Goal: Task Accomplishment & Management: Complete application form

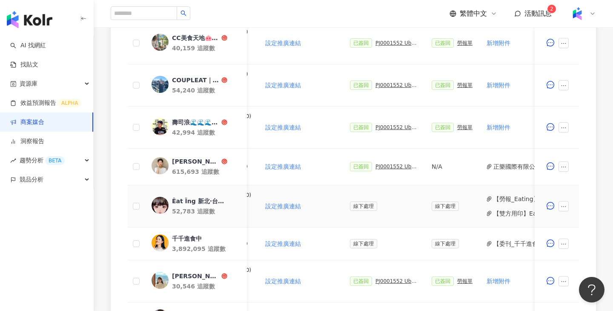
scroll to position [0, 294]
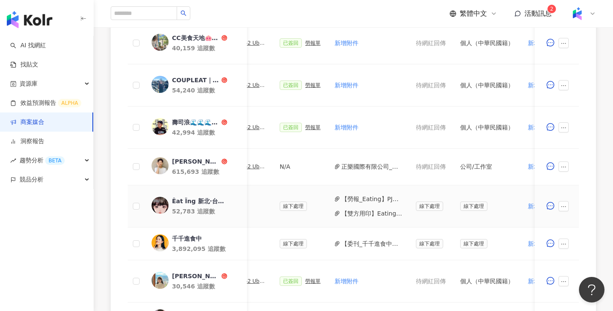
click at [358, 210] on button "【雙方用印】Eating_PJ0001552 Uber Eats_costco_202506_kol口碑.pdf" at bounding box center [371, 212] width 61 height 9
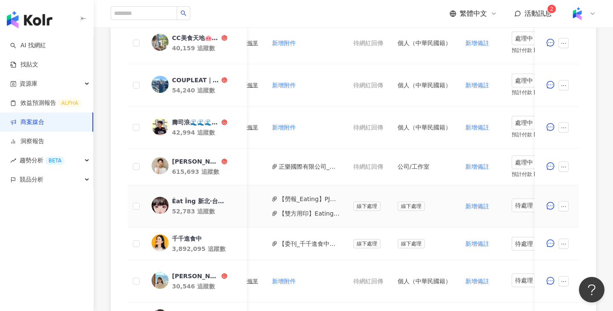
scroll to position [0, 410]
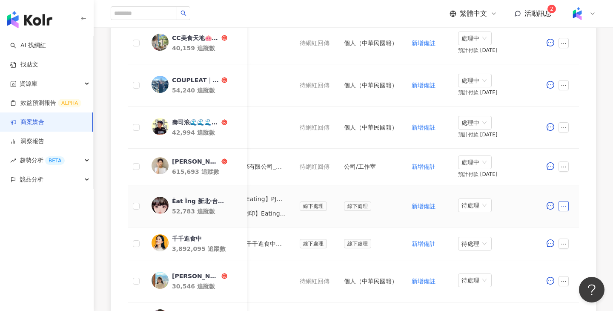
click at [568, 208] on button "button" at bounding box center [563, 206] width 10 height 10
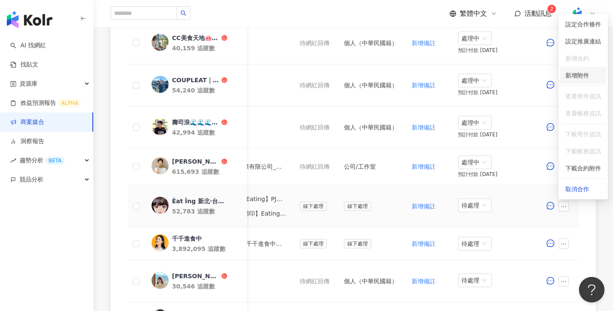
click at [579, 75] on span "新增附件" at bounding box center [577, 75] width 24 height 7
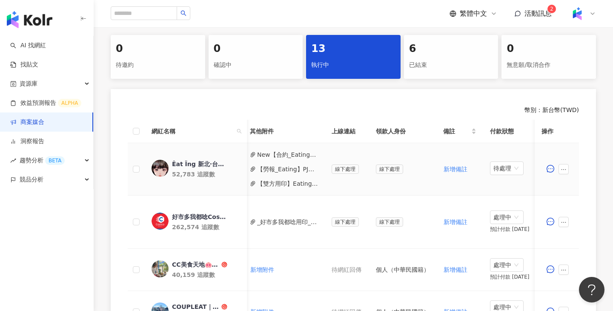
scroll to position [0, 378]
click at [303, 152] on button "New【合約_Eating】PJ0001552 Uber Eats_costco_202506_kol口碑.pdf" at bounding box center [287, 154] width 61 height 9
click at [293, 153] on button "New【合約_Eating】PJ0001552 Uber Eats_costco_202506_kol口碑.pdf" at bounding box center [287, 154] width 61 height 9
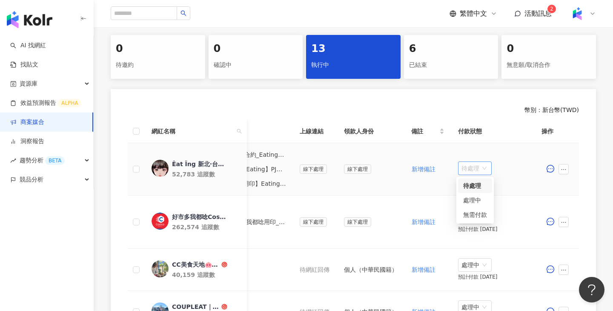
click at [461, 165] on span "待處理" at bounding box center [474, 168] width 27 height 13
click at [469, 197] on div "處理中" at bounding box center [475, 199] width 24 height 9
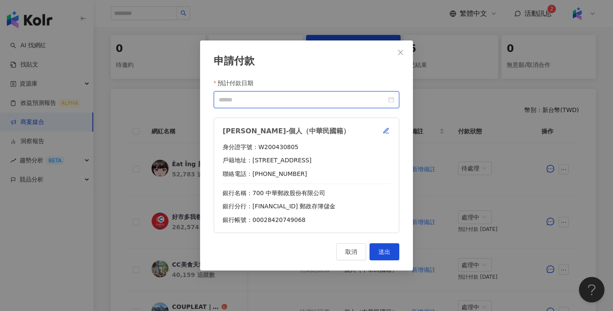
click at [367, 104] on input "預計付款日期" at bounding box center [303, 99] width 168 height 9
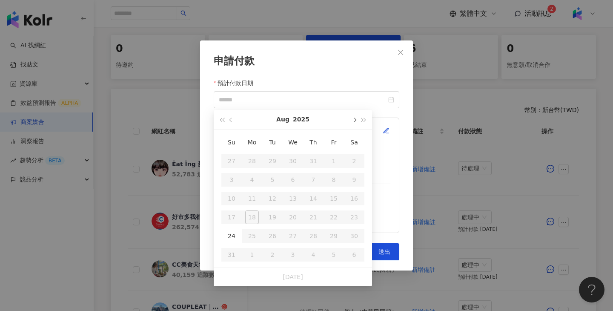
click at [351, 122] on button "button" at bounding box center [353, 119] width 9 height 19
type input "**********"
click at [249, 230] on div "24" at bounding box center [252, 236] width 14 height 14
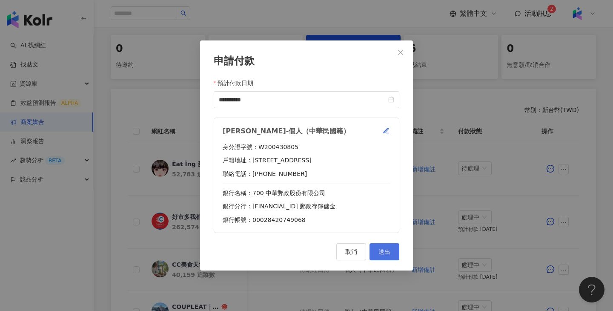
click at [393, 249] on button "送出" at bounding box center [384, 251] width 30 height 17
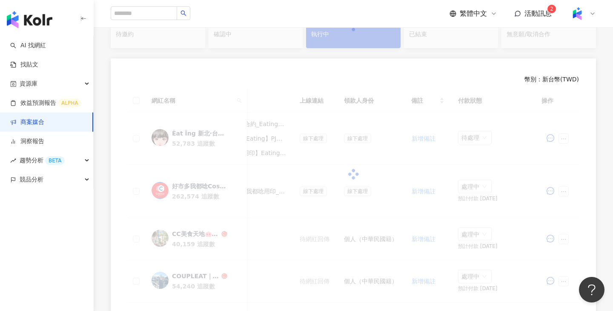
scroll to position [173, 0]
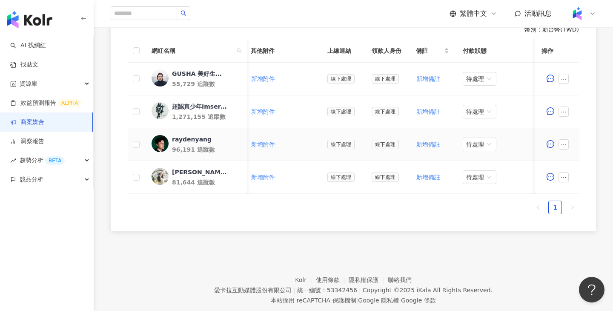
scroll to position [0, 368]
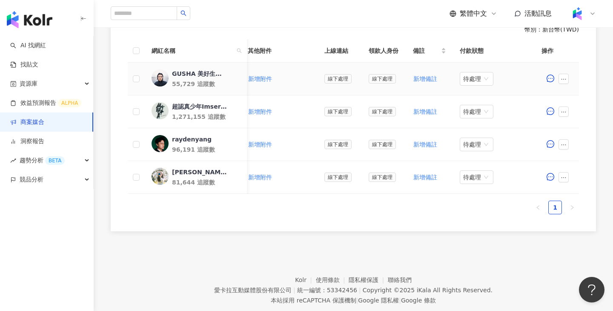
click at [208, 71] on div "GUSHA 美好生活選品" at bounding box center [199, 73] width 55 height 9
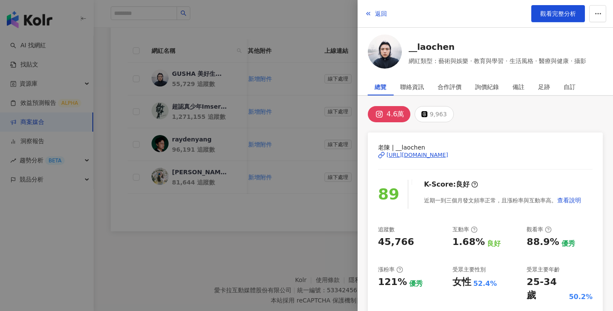
click at [271, 74] on div at bounding box center [306, 155] width 613 height 311
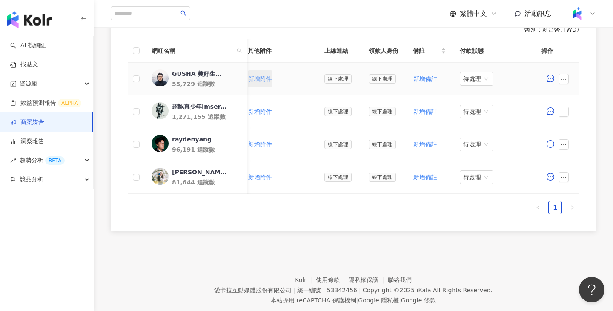
click at [256, 82] on span "新增附件" at bounding box center [260, 78] width 24 height 7
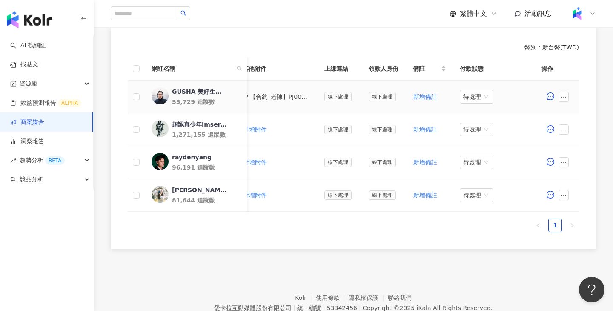
scroll to position [228, 0]
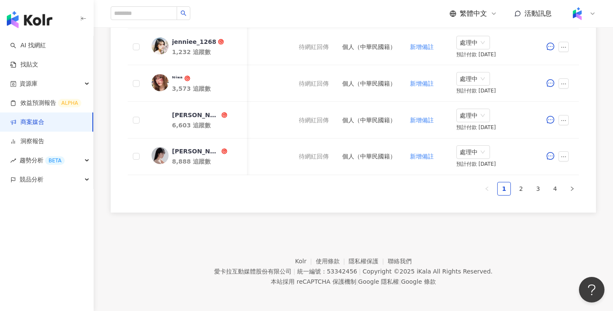
scroll to position [507, 0]
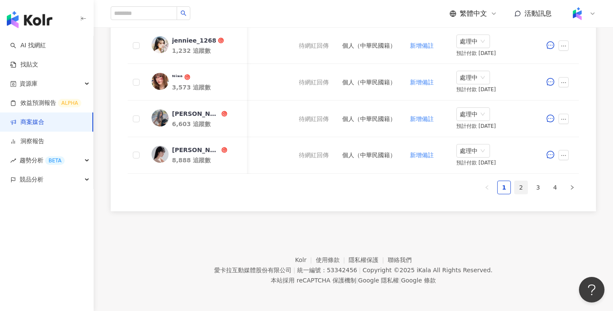
click at [526, 183] on link "2" at bounding box center [520, 187] width 13 height 13
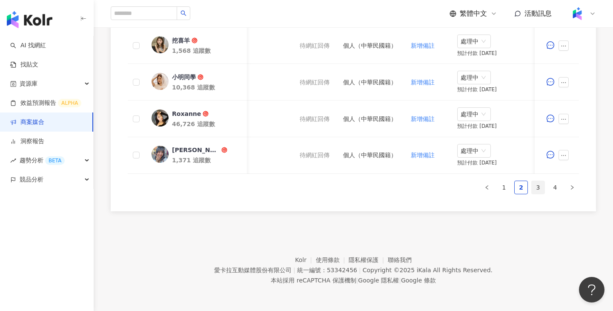
click at [541, 188] on link "3" at bounding box center [537, 187] width 13 height 13
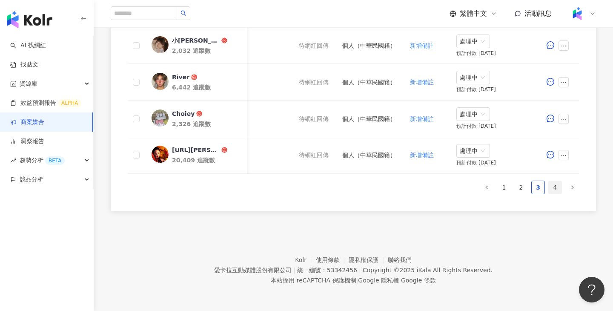
click at [550, 186] on link "4" at bounding box center [554, 187] width 13 height 13
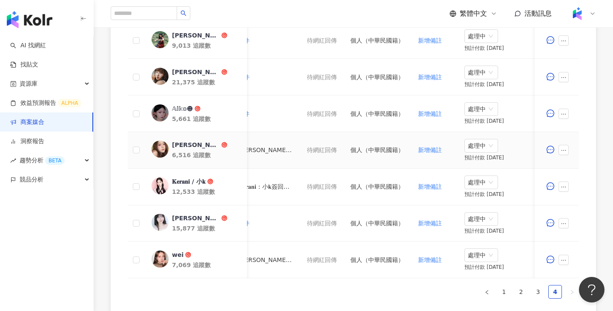
scroll to position [208, 0]
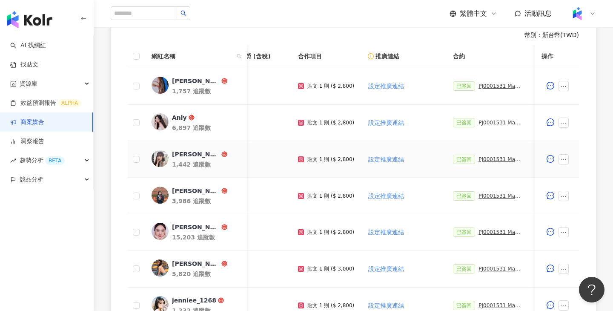
scroll to position [0, 40]
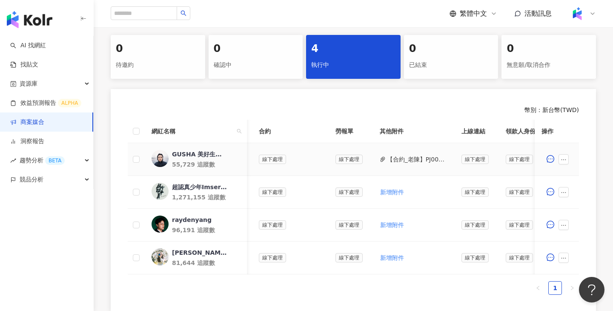
scroll to position [0, 374]
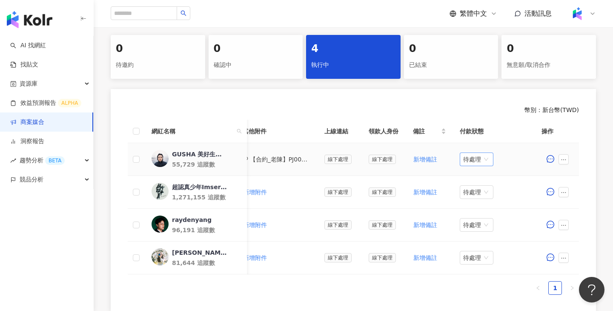
click at [472, 157] on span "待處理" at bounding box center [476, 159] width 27 height 13
click at [472, 193] on div "處理中" at bounding box center [475, 190] width 24 height 9
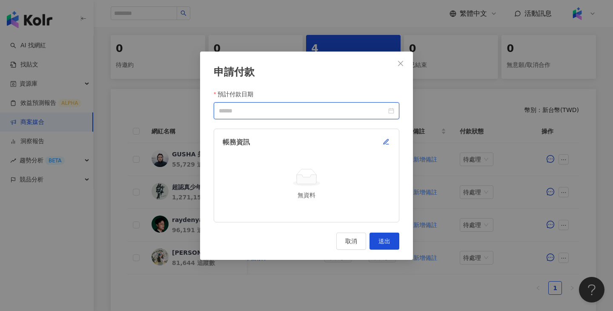
click at [345, 112] on input "預計付款日期" at bounding box center [303, 110] width 168 height 9
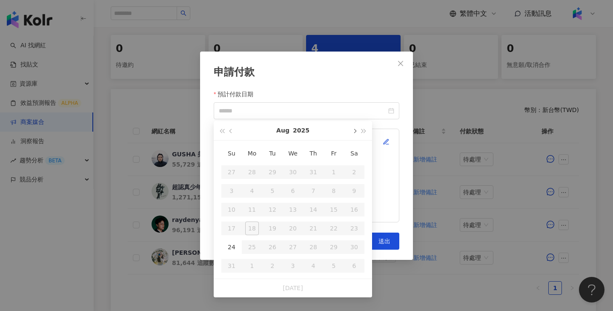
click at [353, 134] on button "button" at bounding box center [353, 130] width 9 height 19
type input "**********"
click at [294, 188] on div "10" at bounding box center [293, 191] width 14 height 14
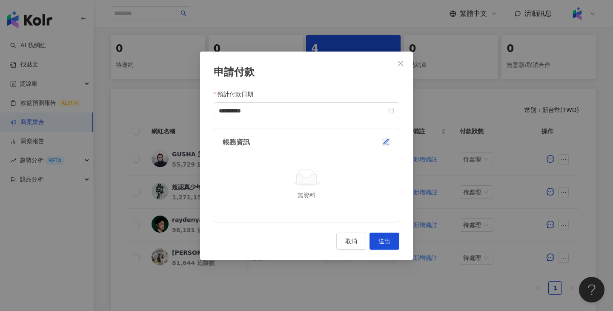
click at [386, 141] on icon "button" at bounding box center [385, 141] width 5 height 5
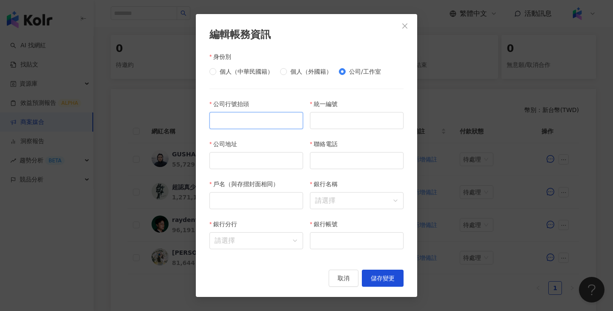
click at [286, 114] on input "公司行號抬頭" at bounding box center [256, 120] width 94 height 17
paste input "********"
type input "********"
click at [322, 158] on input "聯絡電話" at bounding box center [357, 160] width 94 height 17
paste input "**********"
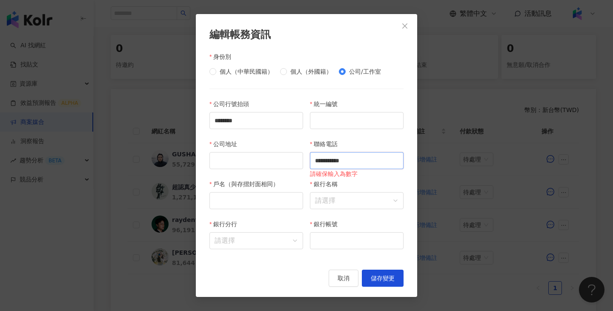
click at [325, 163] on input "**********" at bounding box center [357, 160] width 94 height 17
type input "**********"
click at [329, 125] on input "統一編號" at bounding box center [357, 120] width 94 height 17
paste input "********"
type input "********"
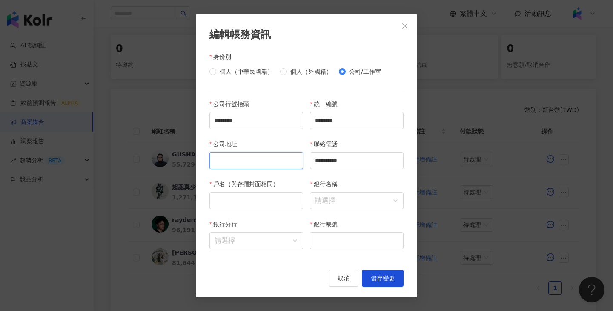
click at [254, 160] on input "公司地址" at bounding box center [256, 160] width 94 height 17
paste input "**********"
type input "**********"
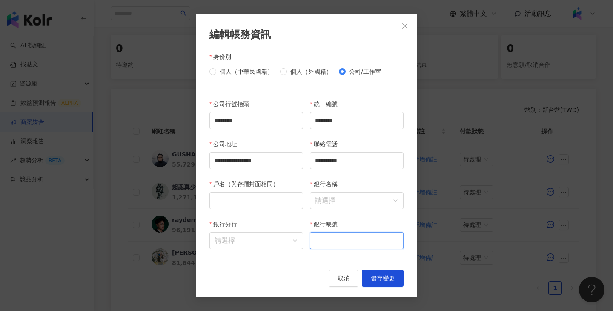
click at [336, 237] on input "銀行帳號" at bounding box center [357, 240] width 94 height 17
paste input "**********"
click at [330, 239] on input "**********" at bounding box center [357, 240] width 94 height 17
type input "**********"
click at [262, 203] on input "戶名（與存摺封面相同）" at bounding box center [256, 200] width 94 height 17
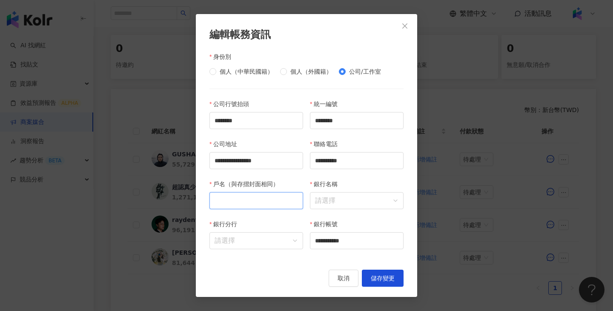
paste input "********"
type input "********"
click at [348, 200] on input "銀行名稱" at bounding box center [356, 200] width 83 height 16
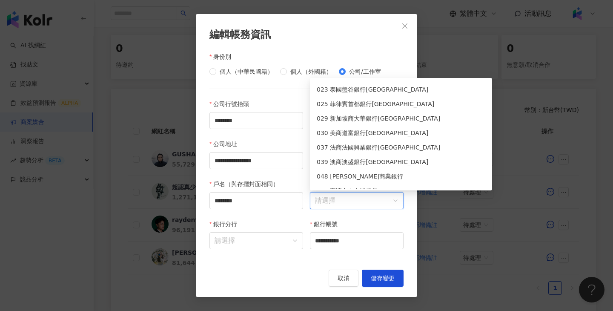
scroll to position [253, 0]
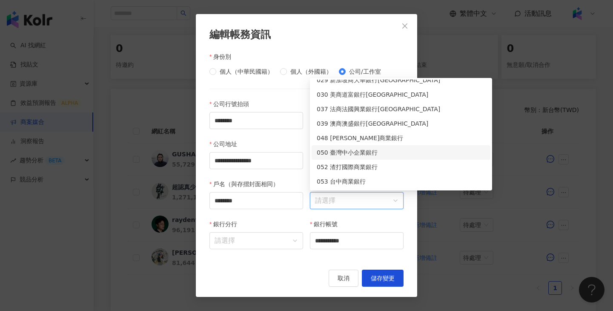
click at [353, 153] on div "050 臺灣中小企業銀行" at bounding box center [401, 152] width 168 height 9
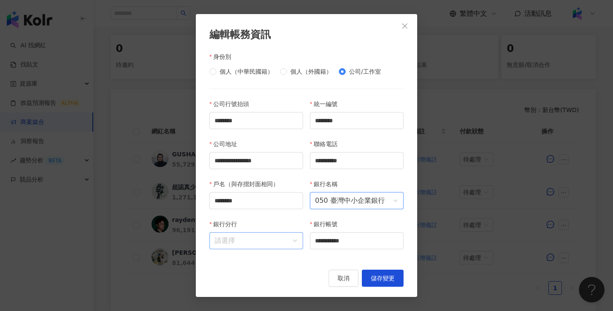
click at [263, 248] on input "銀行分行" at bounding box center [255, 240] width 83 height 16
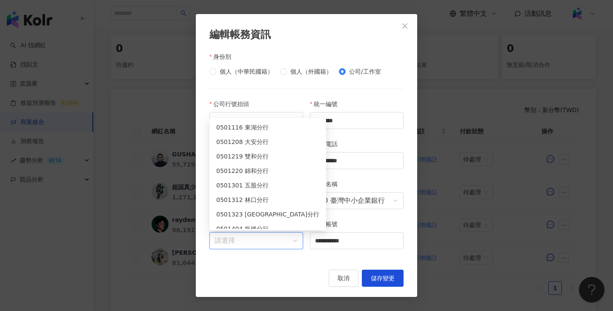
scroll to position [463, 0]
click at [264, 171] on div "0501220 錦和分行" at bounding box center [267, 169] width 103 height 9
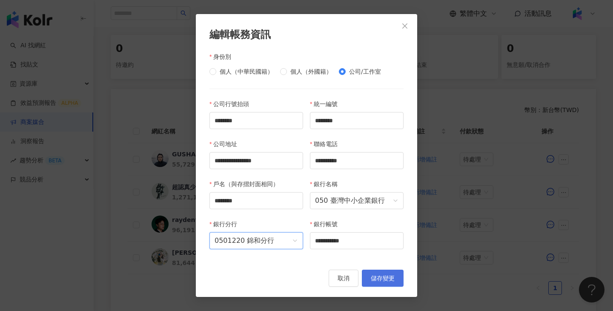
click at [399, 281] on button "儲存變更" at bounding box center [383, 277] width 42 height 17
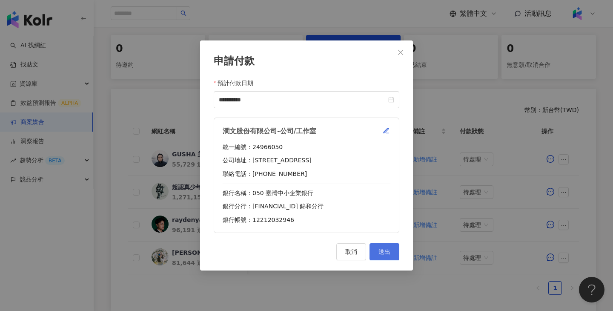
click at [374, 246] on button "送出" at bounding box center [384, 251] width 30 height 17
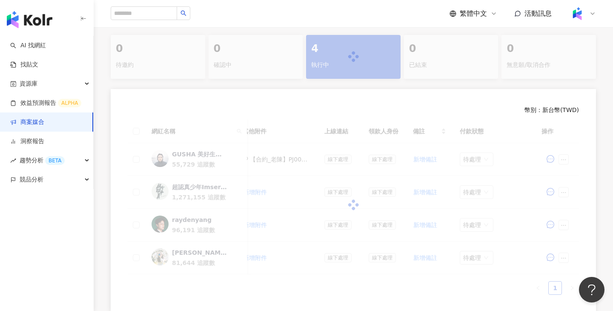
scroll to position [173, 0]
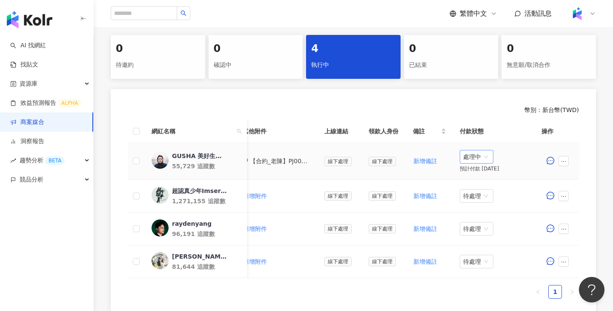
click at [481, 159] on span "處理中" at bounding box center [476, 156] width 27 height 13
click at [484, 170] on div "待處理" at bounding box center [475, 173] width 24 height 9
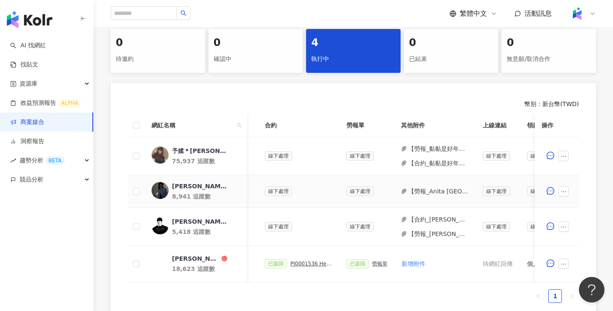
scroll to position [0, 228]
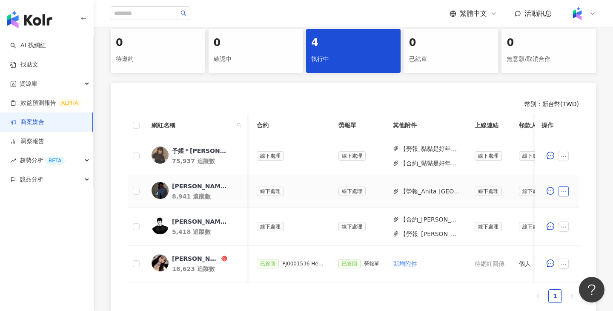
click at [564, 190] on icon "ellipsis" at bounding box center [563, 191] width 6 height 6
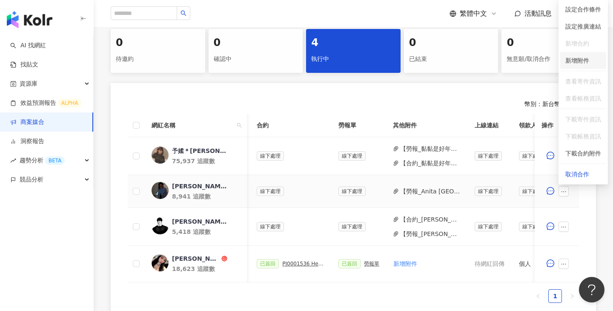
click at [574, 63] on span "新增附件" at bounding box center [577, 60] width 24 height 7
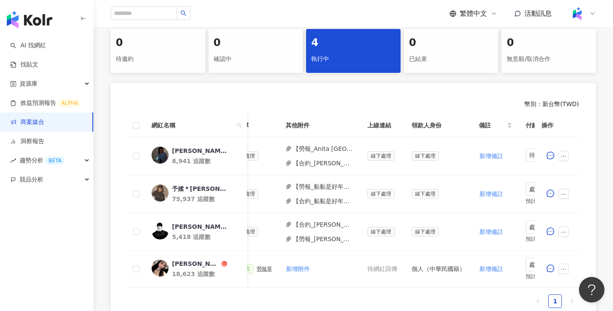
scroll to position [0, 405]
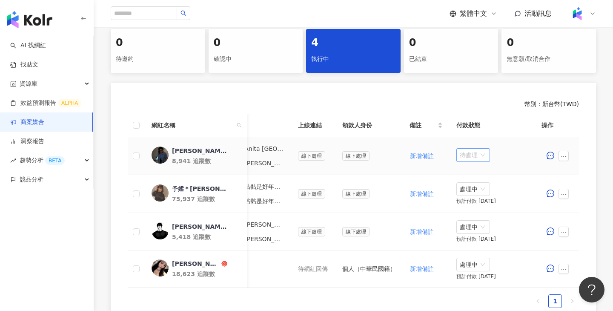
click at [469, 149] on span "待處理" at bounding box center [472, 154] width 27 height 13
click at [476, 185] on div "處理中" at bounding box center [475, 186] width 24 height 9
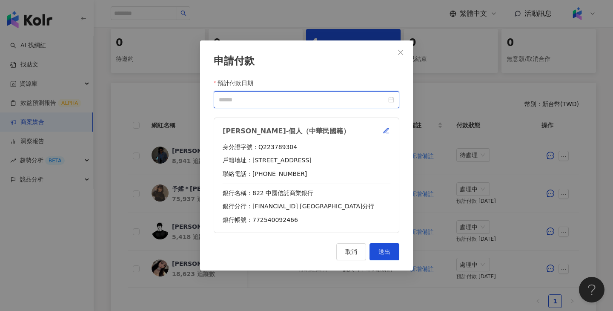
click at [340, 104] on input "預計付款日期" at bounding box center [303, 99] width 168 height 9
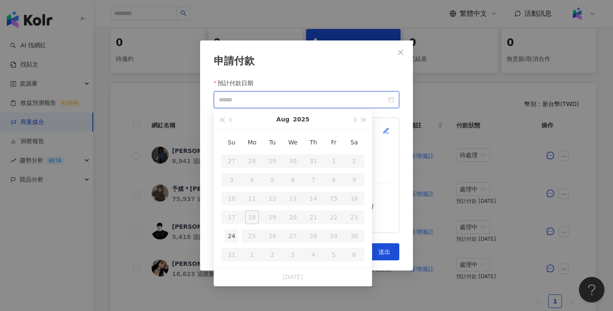
type input "**********"
click at [231, 234] on div "24" at bounding box center [232, 236] width 14 height 14
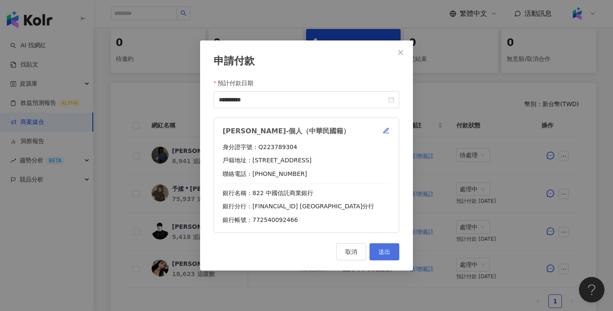
click at [386, 250] on span "送出" at bounding box center [384, 251] width 12 height 7
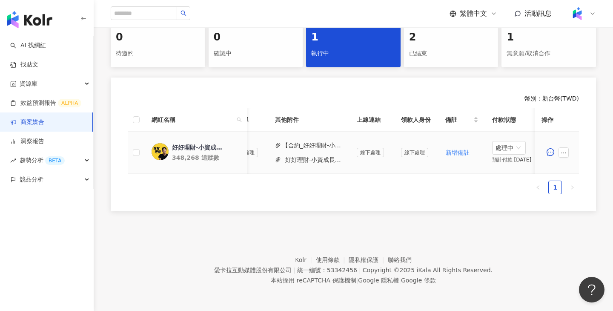
scroll to position [0, 374]
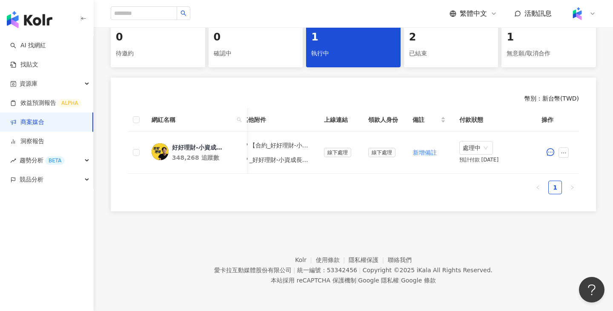
click at [421, 48] on div "已結束" at bounding box center [451, 53] width 84 height 14
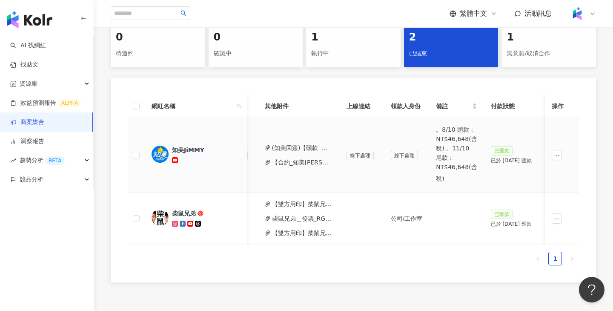
scroll to position [0, 369]
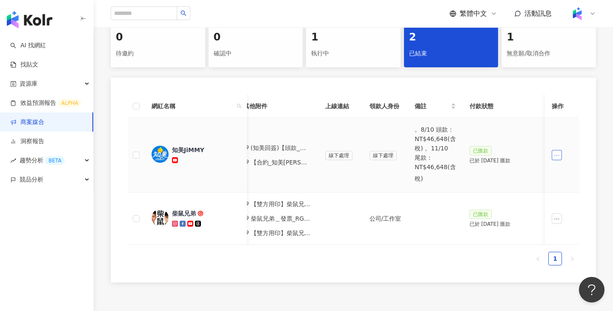
click at [561, 154] on button "button" at bounding box center [556, 155] width 10 height 10
click at [364, 160] on td "線下處理" at bounding box center [385, 155] width 46 height 74
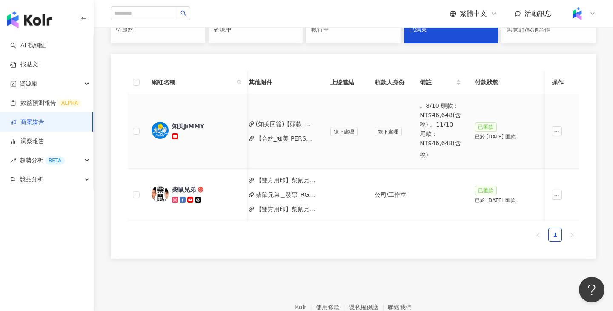
scroll to position [208, 0]
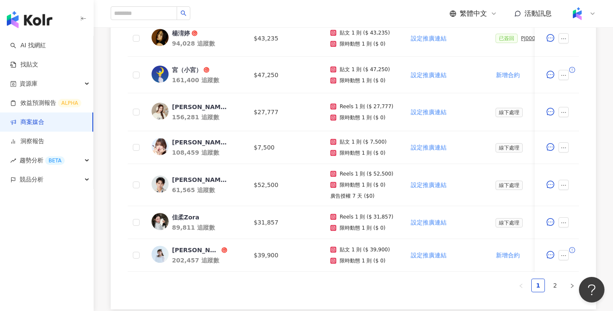
scroll to position [500, 0]
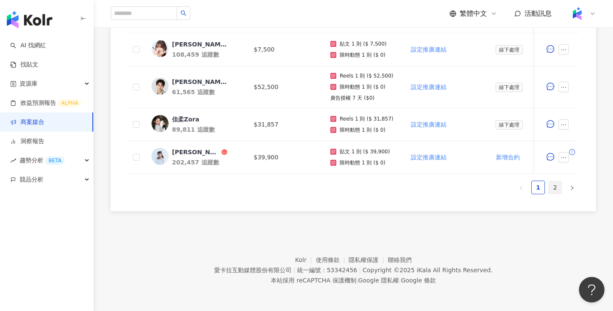
click at [549, 190] on link "2" at bounding box center [554, 187] width 13 height 13
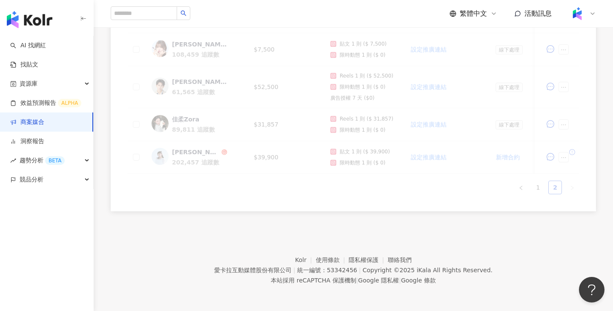
scroll to position [175, 0]
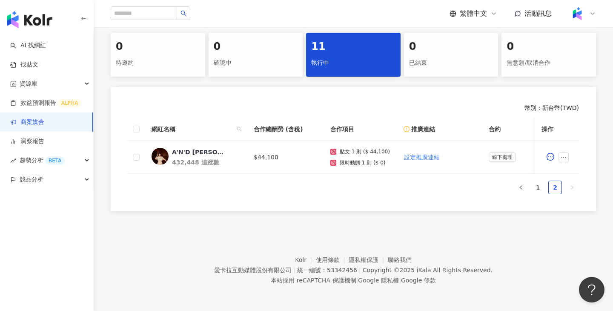
click at [552, 189] on link "2" at bounding box center [554, 187] width 13 height 13
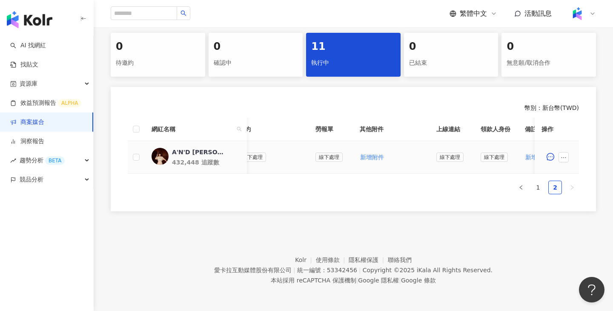
scroll to position [0, 363]
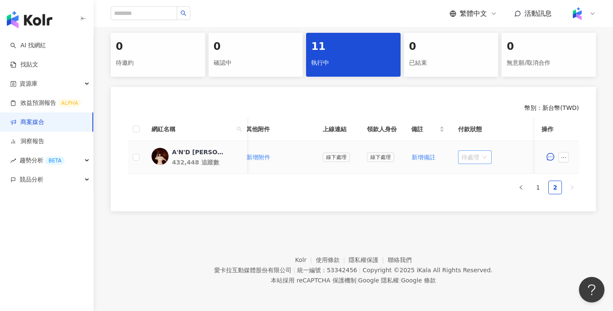
click at [463, 158] on span "待處理" at bounding box center [474, 157] width 27 height 13
click at [470, 188] on div "處理中" at bounding box center [475, 188] width 24 height 9
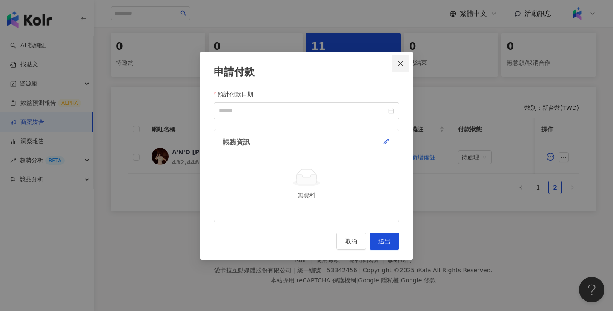
click at [399, 64] on icon "close" at bounding box center [400, 63] width 5 height 5
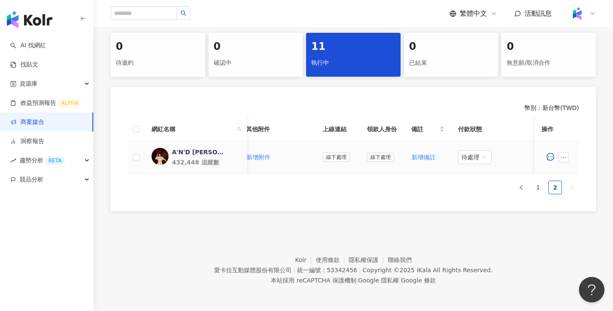
scroll to position [0, 312]
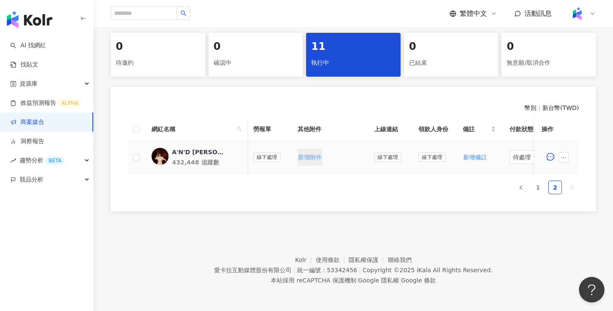
click at [312, 154] on span "新增附件" at bounding box center [310, 157] width 24 height 7
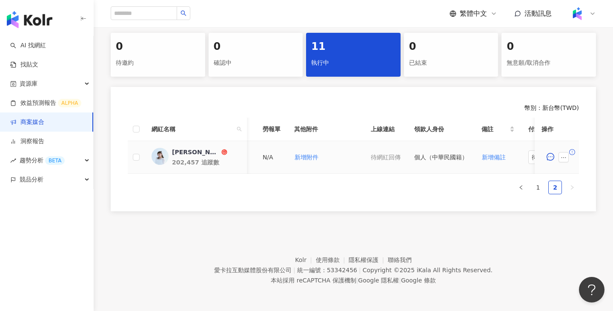
scroll to position [0, 299]
click at [317, 154] on span "新增附件" at bounding box center [310, 157] width 24 height 7
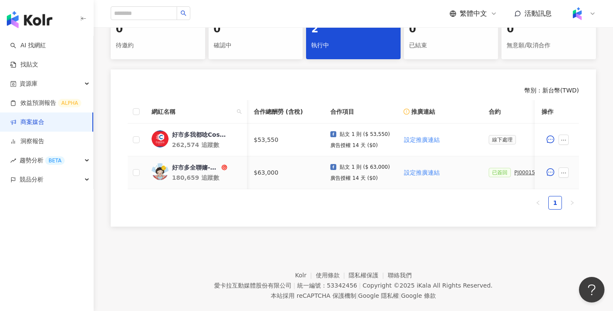
scroll to position [0, 172]
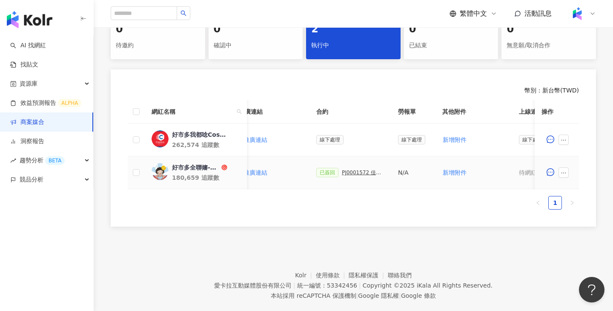
click at [358, 172] on div "PJ0001572 佳格_天地合補美顏飲_202511好市多宣傳_KOL" at bounding box center [363, 172] width 43 height 6
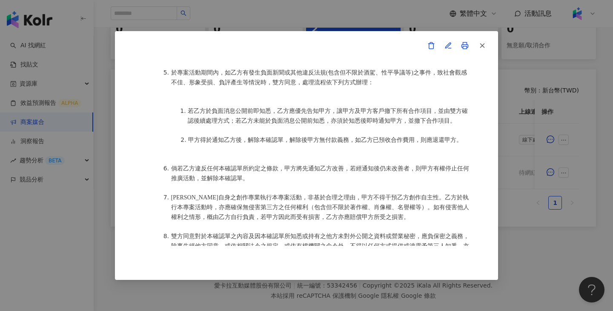
scroll to position [0, 0]
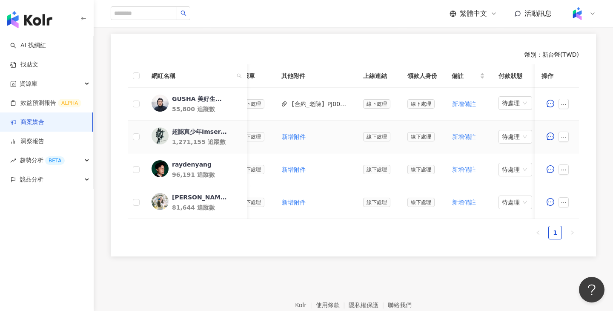
scroll to position [0, 374]
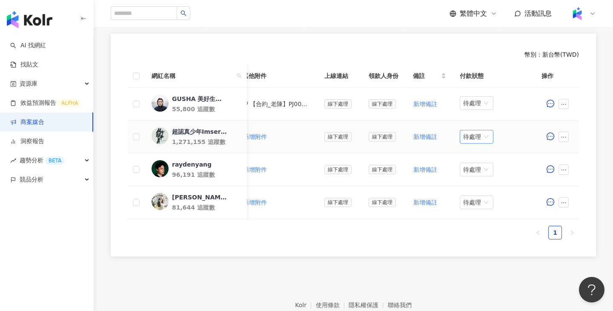
click at [474, 134] on span "待處理" at bounding box center [476, 136] width 27 height 13
click at [474, 166] on div "處理中" at bounding box center [475, 168] width 24 height 9
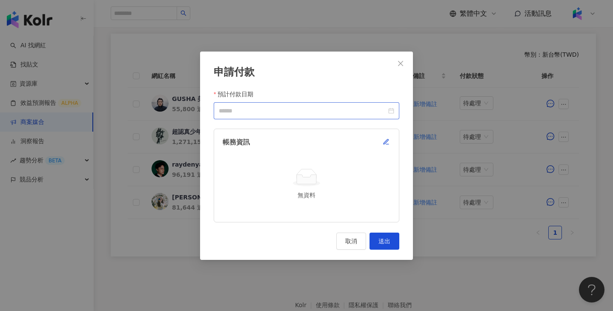
click at [391, 112] on div at bounding box center [306, 110] width 175 height 9
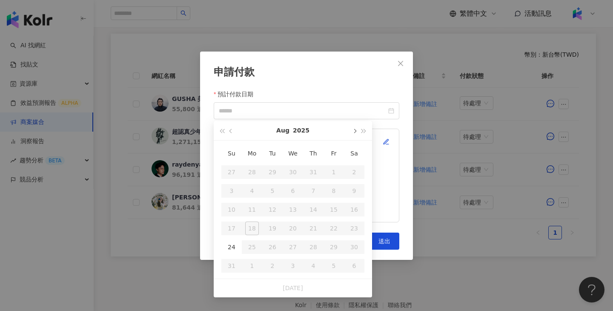
click at [355, 130] on span "button" at bounding box center [354, 131] width 4 height 4
type input "**********"
click at [294, 194] on div "10" at bounding box center [293, 191] width 14 height 14
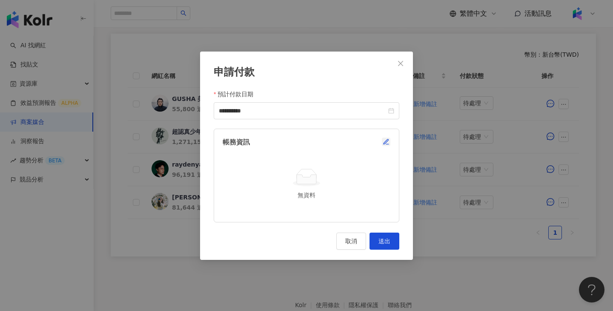
click at [383, 138] on icon "button" at bounding box center [385, 141] width 7 height 7
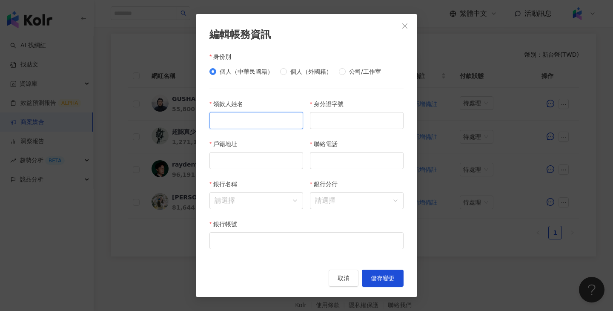
click at [261, 116] on input "領款人姓名" at bounding box center [256, 120] width 94 height 17
click at [340, 71] on div "個人（中華民國籍） 個人（外國籍） 公司/工作室" at bounding box center [298, 71] width 178 height 9
click at [276, 123] on input "公司行號抬頭" at bounding box center [256, 120] width 94 height 17
paste input "********"
type input "********"
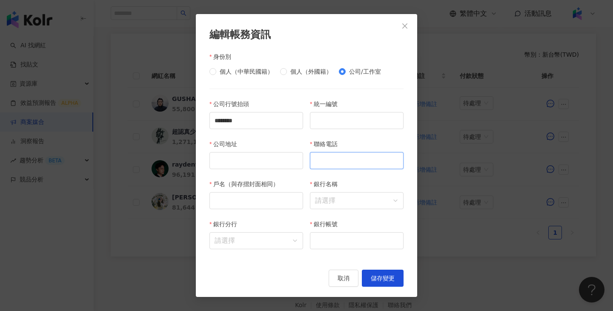
click at [342, 165] on input "聯絡電話" at bounding box center [357, 160] width 94 height 17
paste input "**********"
click at [348, 163] on input "**********" at bounding box center [357, 160] width 94 height 17
type input "**********"
click at [237, 167] on input "公司地址" at bounding box center [256, 160] width 94 height 17
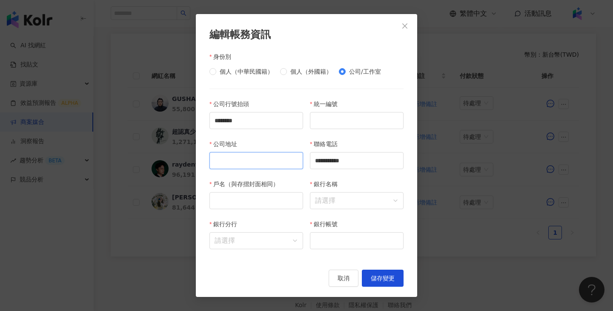
paste input "**********"
type input "**********"
click at [344, 115] on input "統一編號" at bounding box center [357, 120] width 94 height 17
paste input "********"
type input "********"
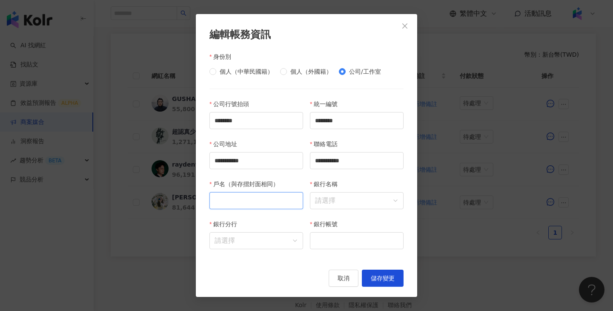
click at [242, 200] on input "戶名（與存摺封面相同）" at bounding box center [256, 200] width 94 height 17
paste input "********"
type input "********"
click at [339, 237] on input "銀行帳號" at bounding box center [357, 240] width 94 height 17
paste input "**********"
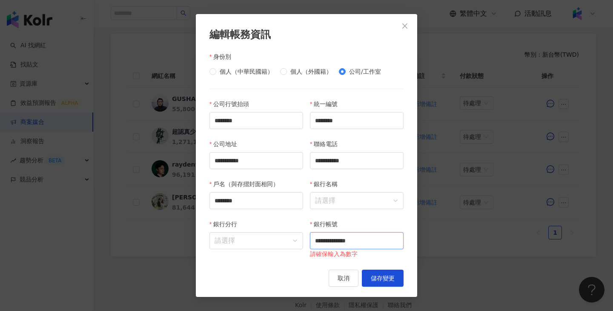
click at [337, 242] on input "**********" at bounding box center [357, 240] width 94 height 17
type input "**********"
click at [354, 211] on div "銀行名稱 請選擇" at bounding box center [356, 199] width 100 height 40
click at [354, 203] on input "銀行名稱" at bounding box center [356, 200] width 83 height 16
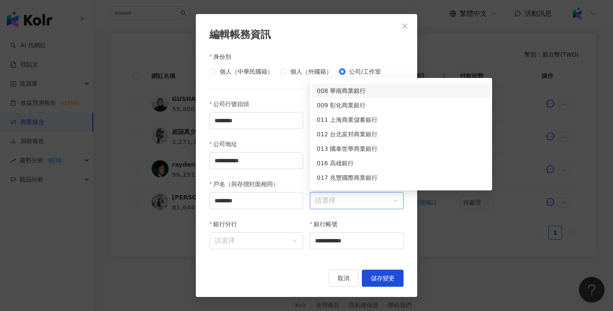
scroll to position [97, 0]
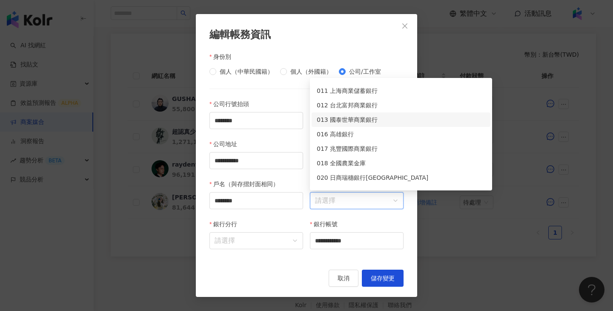
click at [344, 118] on div "013 國泰世華商業銀行" at bounding box center [401, 119] width 168 height 9
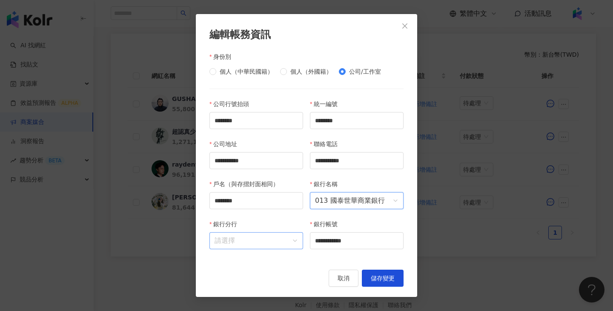
click at [271, 237] on input "銀行分行" at bounding box center [255, 240] width 83 height 16
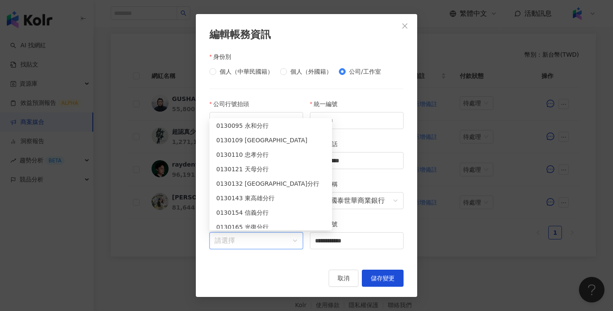
scroll to position [91, 0]
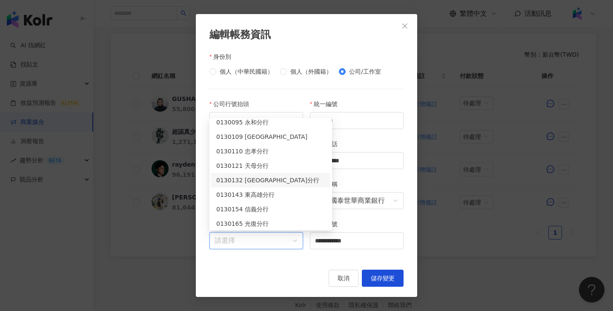
click at [256, 177] on div "0130132 西台中分行" at bounding box center [270, 179] width 109 height 9
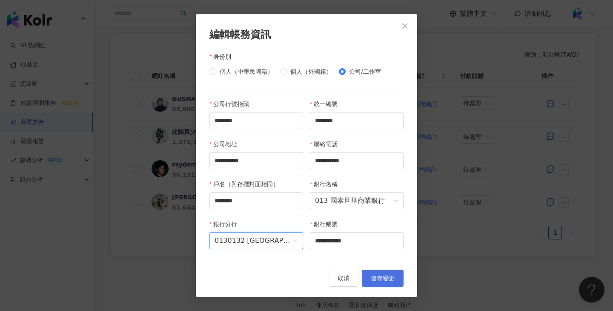
click at [384, 278] on span "儲存變更" at bounding box center [383, 277] width 24 height 7
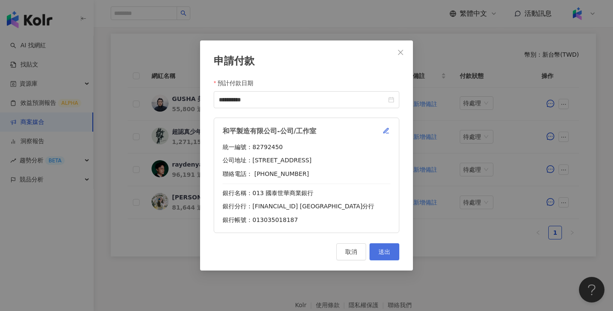
click at [387, 253] on span "送出" at bounding box center [384, 251] width 12 height 7
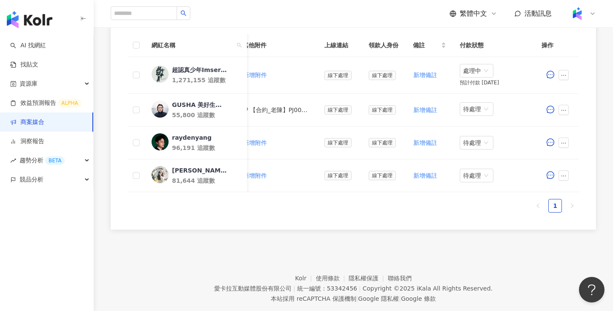
scroll to position [228, 0]
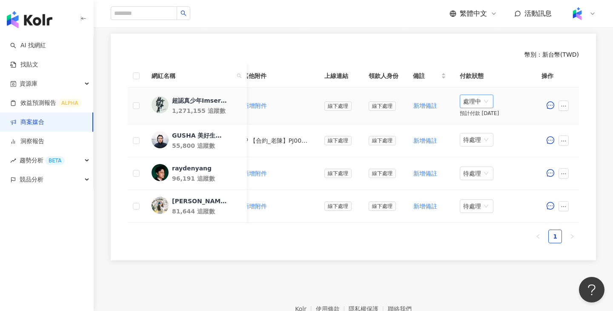
click at [472, 102] on span "處理中" at bounding box center [476, 101] width 27 height 13
click at [476, 121] on div "待處理" at bounding box center [475, 118] width 24 height 9
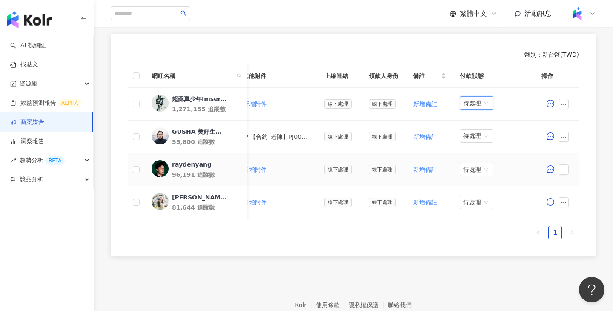
click at [197, 162] on div "raydenyang" at bounding box center [192, 164] width 40 height 9
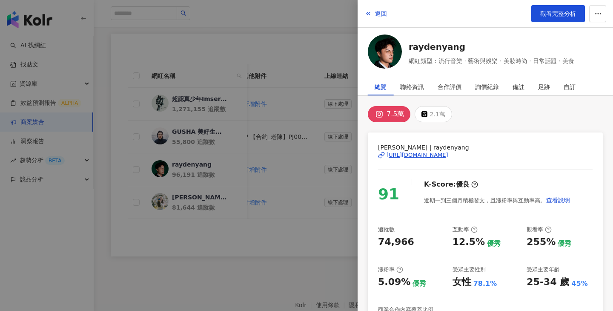
click at [340, 164] on div at bounding box center [306, 155] width 613 height 311
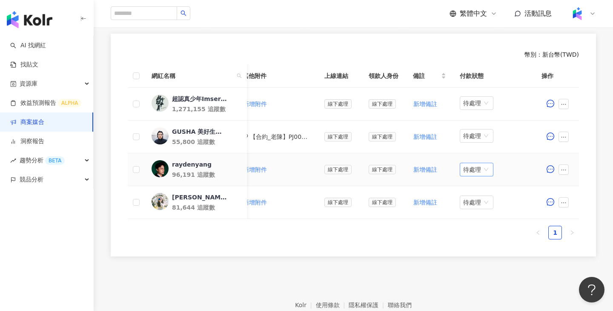
click at [473, 167] on span "待處理" at bounding box center [476, 169] width 27 height 13
click at [468, 206] on div "處理中" at bounding box center [475, 201] width 34 height 14
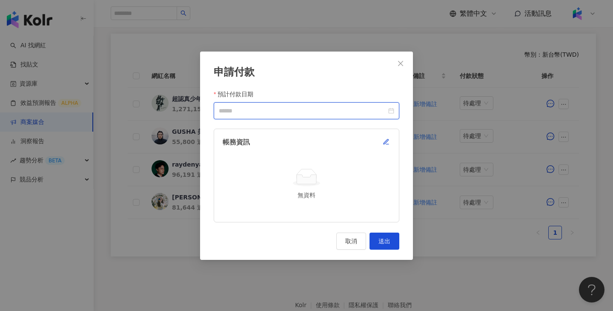
click at [322, 114] on input "預計付款日期" at bounding box center [303, 110] width 168 height 9
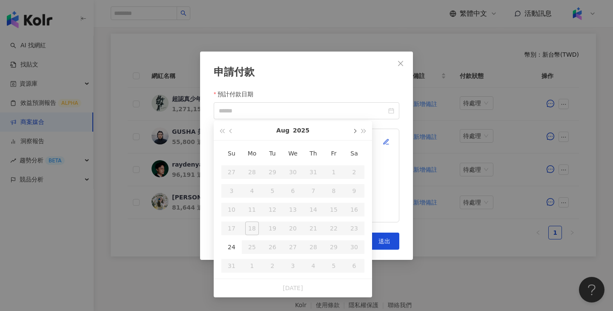
click at [353, 134] on button "button" at bounding box center [353, 130] width 9 height 19
type input "**********"
click at [293, 220] on td "24" at bounding box center [292, 228] width 20 height 19
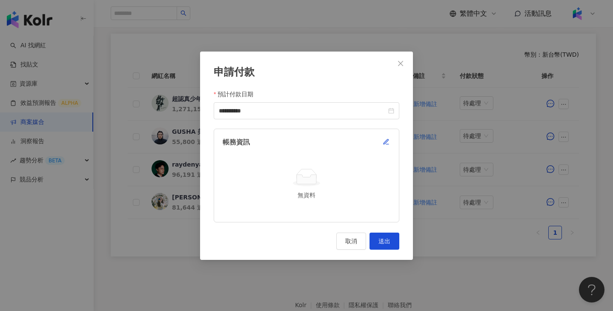
click at [389, 134] on div "帳務資訊 無資料" at bounding box center [306, 174] width 185 height 93
click at [385, 139] on icon "button" at bounding box center [385, 141] width 7 height 7
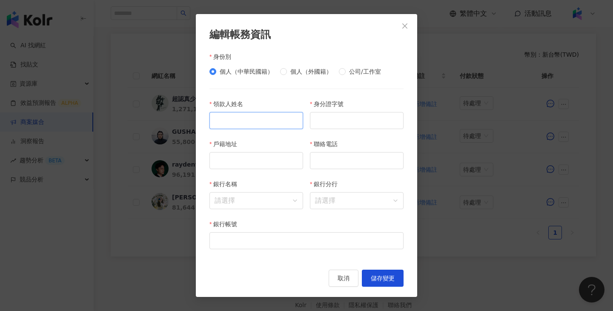
click at [253, 116] on input "領款人姓名" at bounding box center [256, 120] width 94 height 17
paste input "***"
click at [253, 115] on input "***" at bounding box center [256, 120] width 94 height 17
type input "***"
click at [362, 113] on input "身分證字號" at bounding box center [357, 120] width 94 height 17
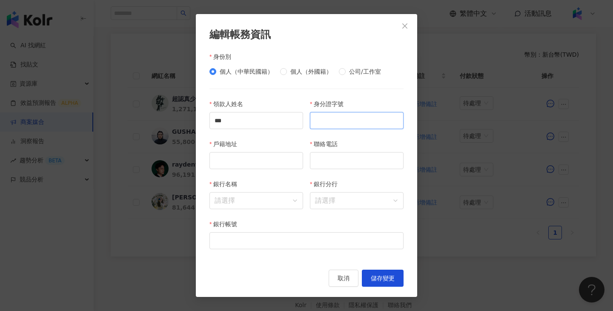
paste input "**********"
type input "**********"
click at [245, 155] on input "戶籍地址" at bounding box center [256, 160] width 94 height 17
paste input "**********"
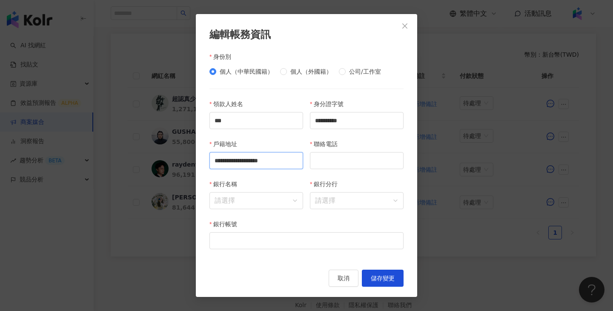
type input "**********"
click at [354, 165] on input "聯絡電話" at bounding box center [357, 160] width 94 height 17
paste input "**********"
type input "**********"
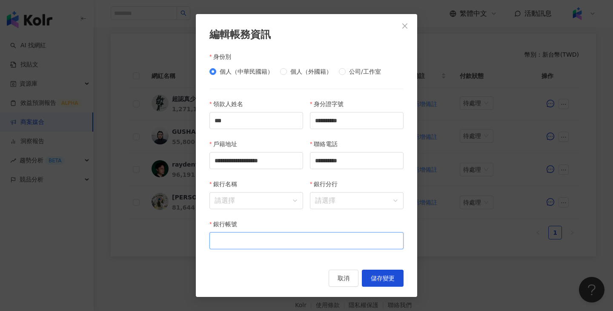
click at [291, 234] on input "銀行帳號" at bounding box center [306, 240] width 194 height 17
paste input "**********"
type input "**********"
click at [278, 201] on input "銀行名稱" at bounding box center [255, 200] width 83 height 16
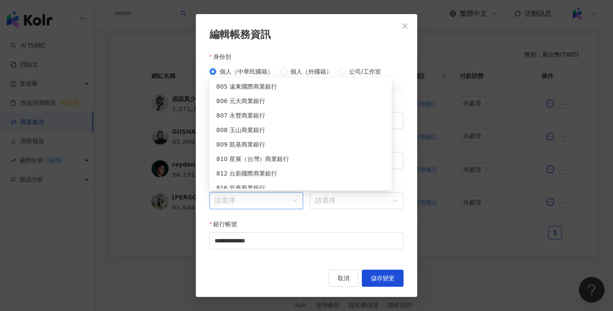
scroll to position [3056, 0]
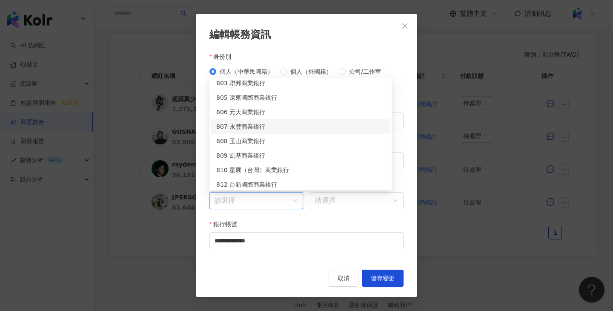
click at [254, 127] on div "807 永豐商業銀行" at bounding box center [300, 126] width 168 height 9
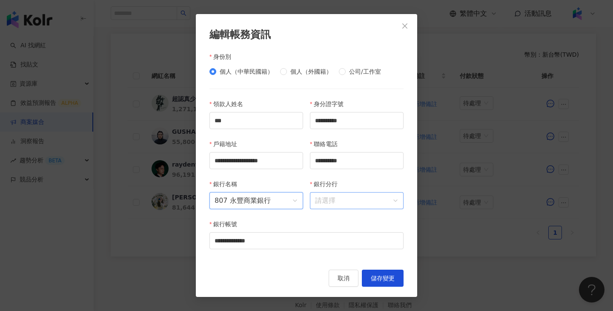
click at [334, 203] on input "銀行分行" at bounding box center [356, 200] width 83 height 16
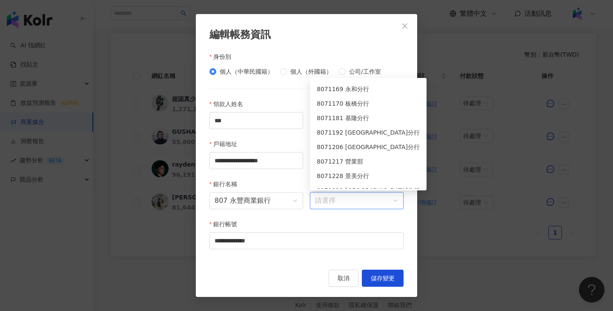
scroll to position [823, 0]
click at [348, 158] on div "8071217 營業部" at bounding box center [368, 160] width 103 height 9
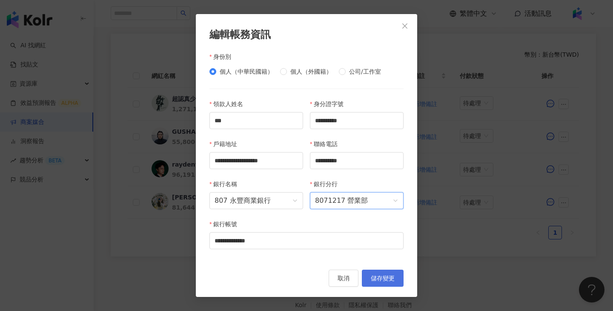
click at [398, 274] on button "儲存變更" at bounding box center [383, 277] width 42 height 17
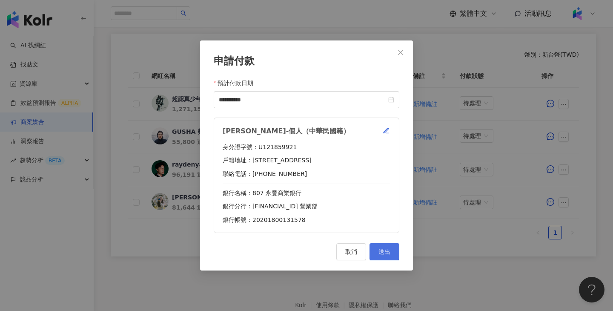
click at [388, 258] on button "送出" at bounding box center [384, 251] width 30 height 17
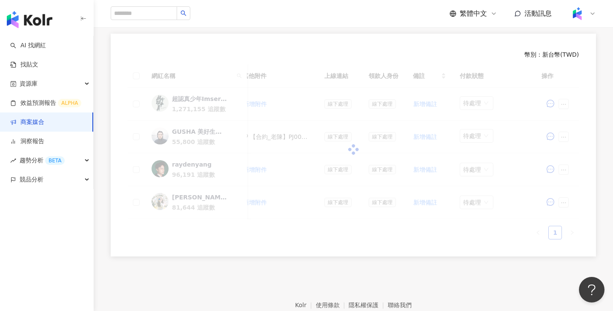
scroll to position [228, 0]
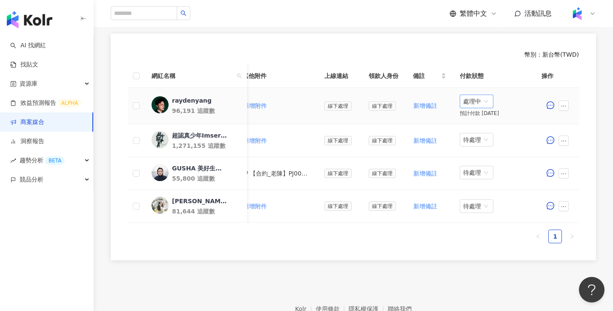
click at [485, 101] on span "處理中" at bounding box center [476, 101] width 27 height 13
click at [485, 115] on div "待處理" at bounding box center [475, 118] width 24 height 9
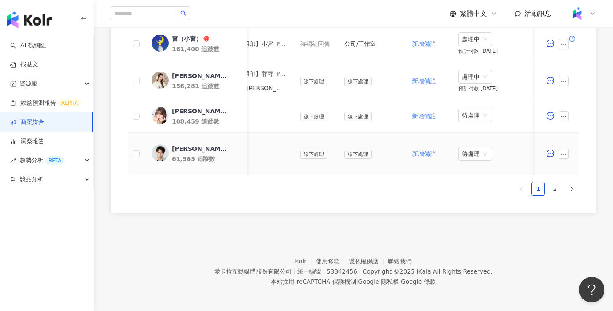
scroll to position [473, 0]
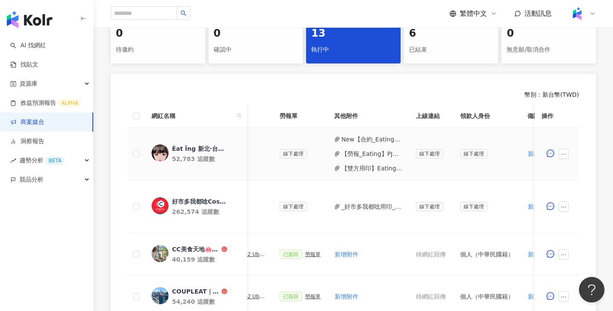
scroll to position [0, 410]
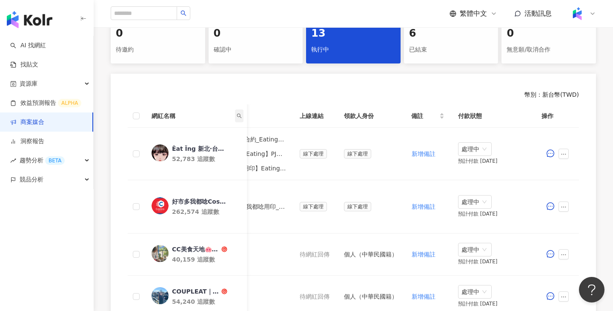
click at [242, 112] on span at bounding box center [239, 115] width 9 height 13
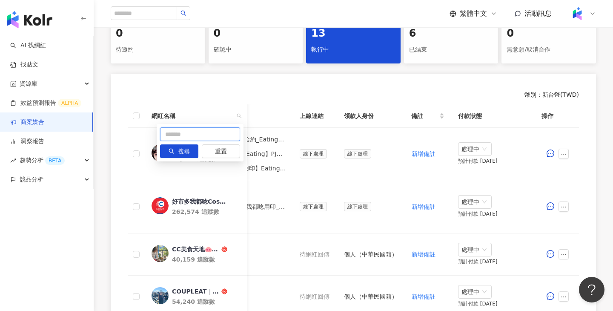
click at [202, 137] on input "text" at bounding box center [200, 134] width 80 height 14
paste input "******"
type input "******"
click at [185, 148] on span "搜尋" at bounding box center [184, 152] width 12 height 14
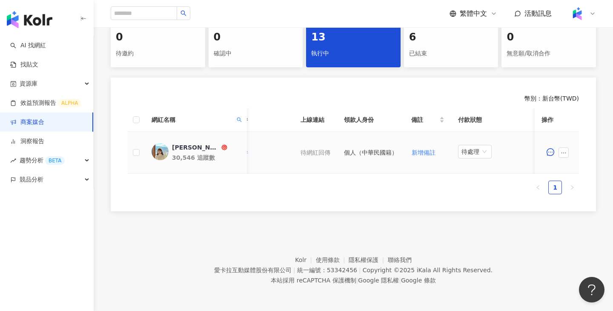
scroll to position [0, 193]
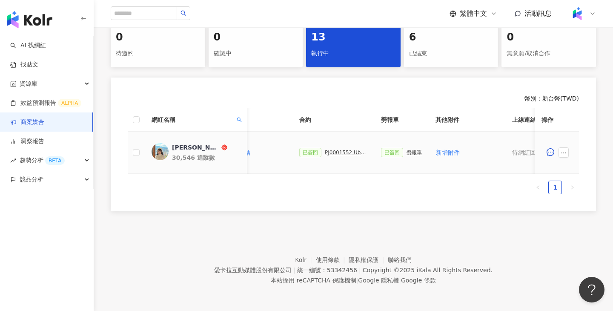
click at [348, 155] on div "已簽回 PJ0001552 Uber Eats_costco_202506_活動確認單" at bounding box center [333, 152] width 68 height 9
click at [348, 154] on div "PJ0001552 Uber Eats_costco_202506_活動確認單" at bounding box center [346, 152] width 43 height 6
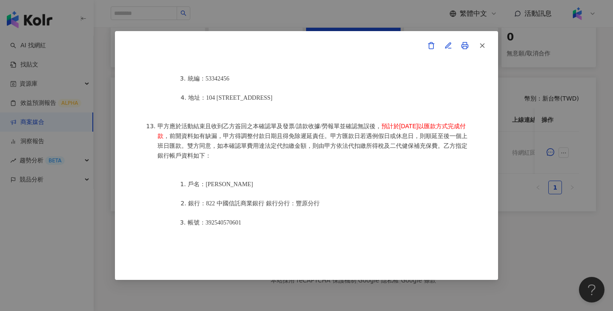
scroll to position [1136, 0]
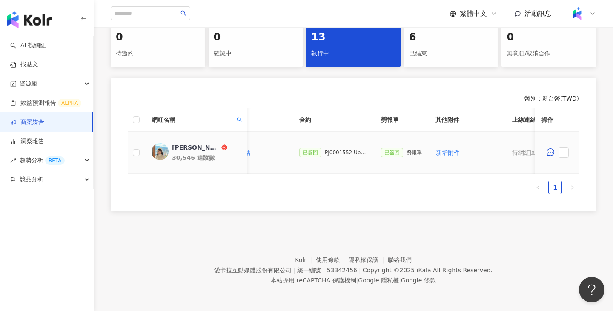
click at [411, 151] on div "勞報單" at bounding box center [413, 152] width 15 height 6
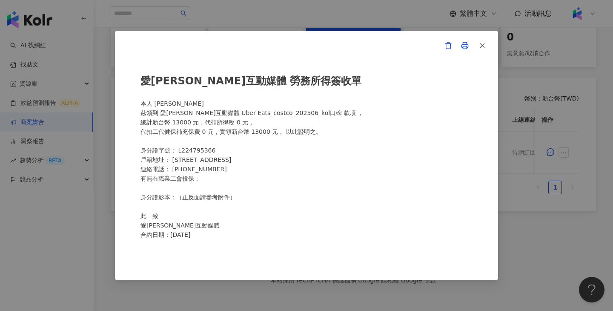
scroll to position [0, 0]
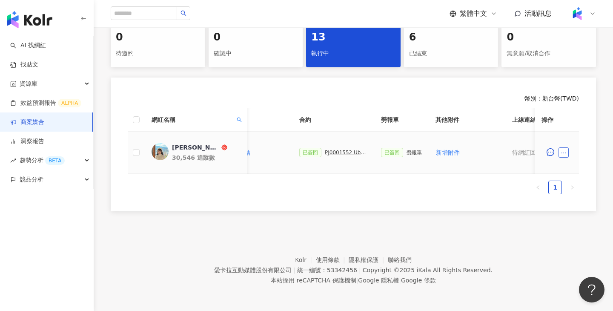
click at [563, 154] on icon "ellipsis" at bounding box center [563, 153] width 6 height 6
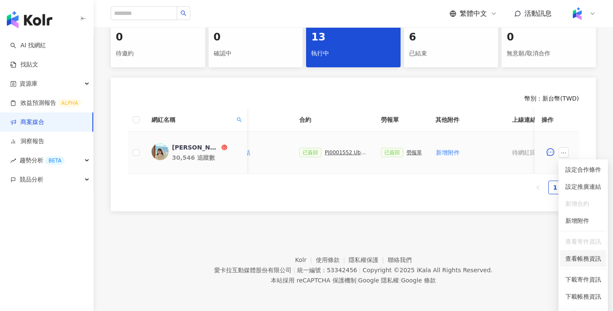
click at [579, 260] on span "查看帳務資訊" at bounding box center [583, 258] width 36 height 9
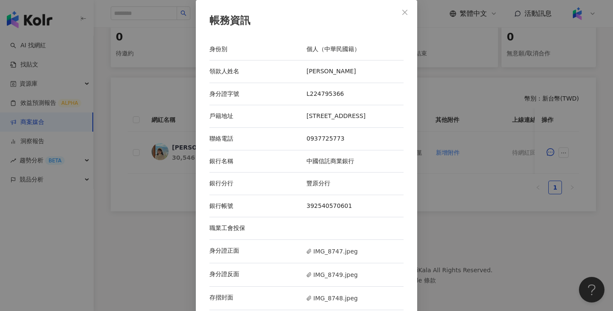
scroll to position [17, 0]
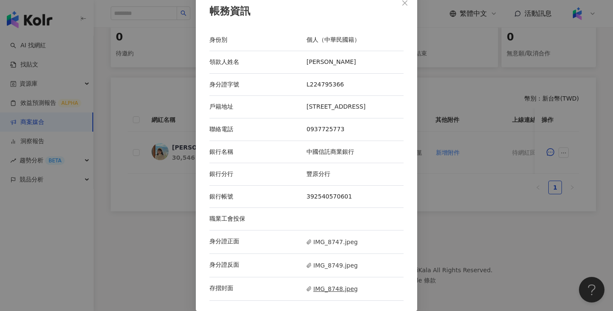
click at [322, 292] on span "IMG_8748.jpeg" at bounding box center [331, 288] width 51 height 9
click at [448, 144] on div "帳務資訊 身份別 個人（中華民國籍） 領款人姓名 張莉園 身分證字號 L224795366 戶籍地址 台中市神岡區社口里中山路742巷18弄22號 聯絡電話 …" at bounding box center [306, 155] width 613 height 311
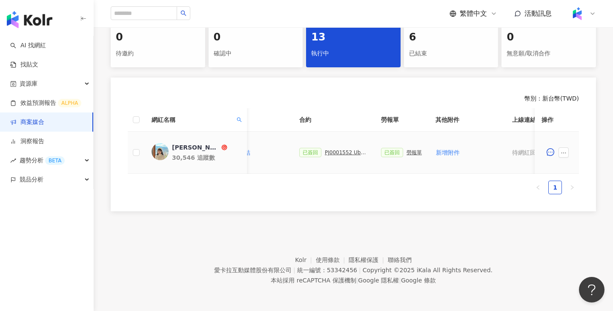
scroll to position [0, 404]
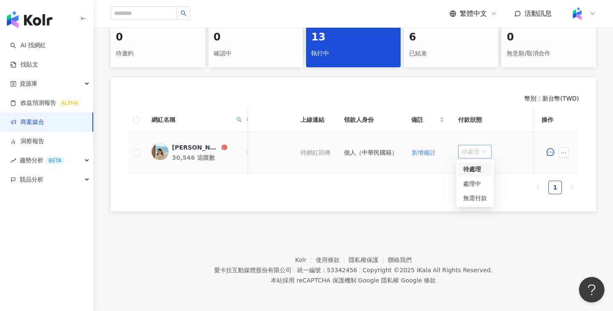
click at [479, 146] on span "待處理" at bounding box center [474, 151] width 27 height 13
click at [479, 181] on div "處理中" at bounding box center [475, 183] width 24 height 9
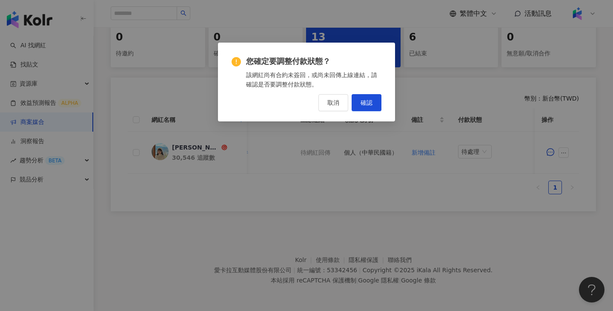
drag, startPoint x: 479, startPoint y: 181, endPoint x: 373, endPoint y: 151, distance: 110.0
click at [373, 151] on div "您確定要調整付款狀態？ 該網紅尚有合約未簽回，或尚未回傳上線連結，請確認是否要調整付款狀態。 取消 確認" at bounding box center [306, 155] width 613 height 311
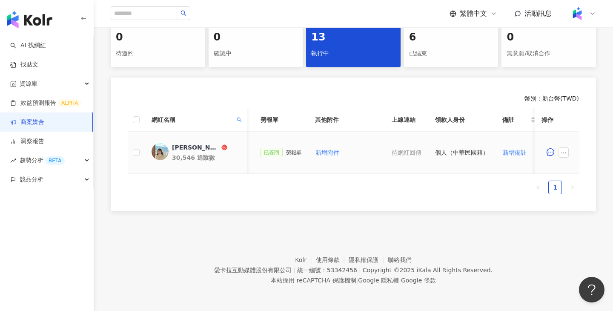
scroll to position [0, 142]
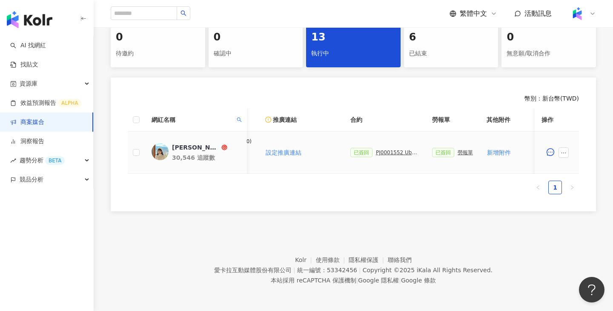
click at [377, 147] on td "已簽回 PJ0001552 Uber Eats_costco_202506_活動確認單" at bounding box center [384, 152] width 82 height 42
click at [378, 152] on div "PJ0001552 Uber Eats_costco_202506_活動確認單" at bounding box center [397, 152] width 43 height 6
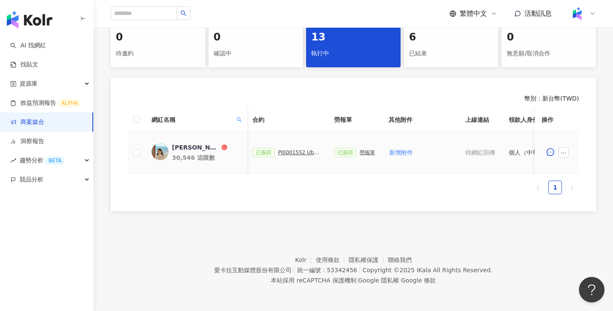
scroll to position [0, 404]
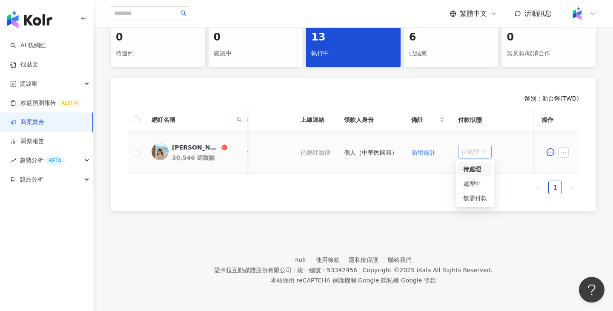
click at [482, 152] on span "待處理" at bounding box center [474, 151] width 27 height 13
click at [473, 183] on div "處理中" at bounding box center [475, 183] width 24 height 9
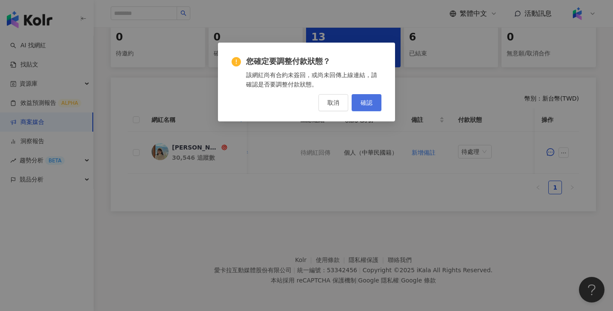
click at [362, 104] on span "確認" at bounding box center [366, 102] width 12 height 7
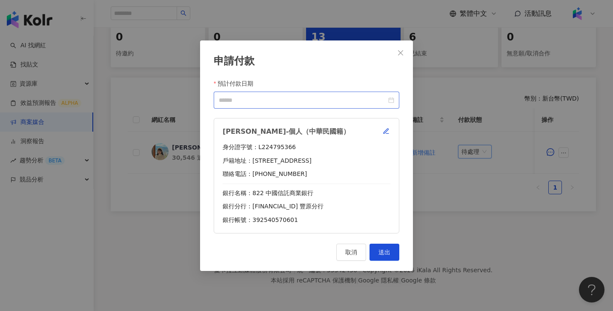
click at [299, 106] on div at bounding box center [306, 99] width 185 height 17
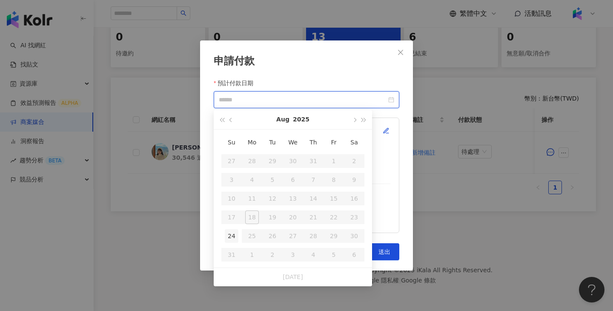
type input "**********"
click at [353, 121] on button "button" at bounding box center [353, 119] width 9 height 19
type input "**********"
click at [337, 218] on div "24" at bounding box center [334, 217] width 14 height 14
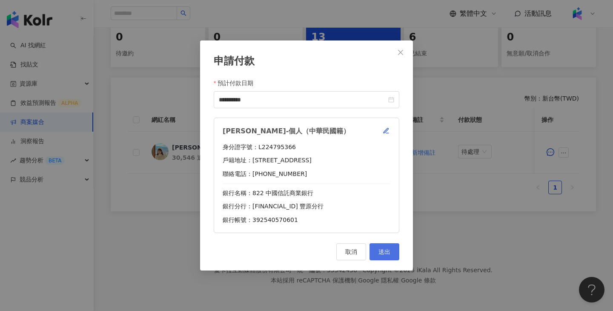
click at [381, 248] on span "送出" at bounding box center [384, 251] width 12 height 7
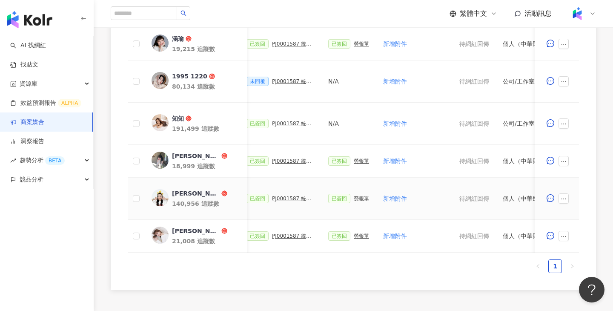
scroll to position [0, 154]
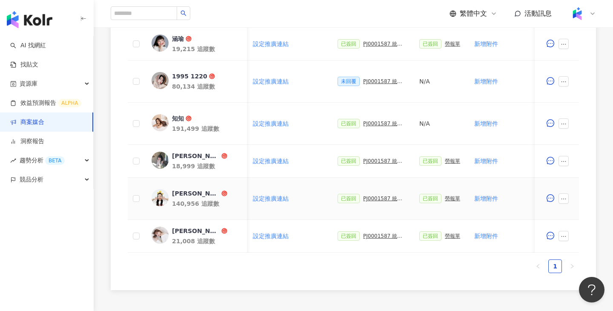
click at [372, 200] on div "PJ0001587 統一生活_[PERSON_NAME]是美_週年慶活動_202509_活動確認單" at bounding box center [384, 198] width 43 height 6
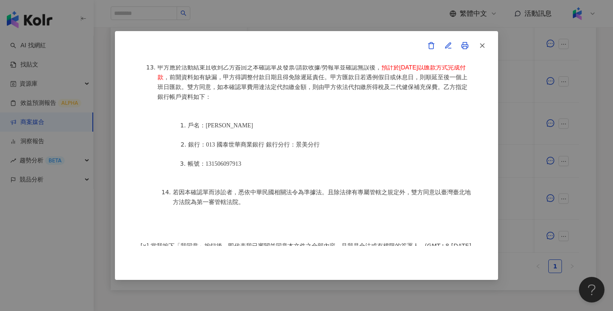
scroll to position [399, 0]
click at [529, 214] on div "活動確認單 約定雙方 甲方名稱：愛[PERSON_NAME]互動媒體股份有限公司 甲方負責人：程世嘉 甲方統一編號：53342456 甲方地址：104 [ST…" at bounding box center [306, 155] width 613 height 311
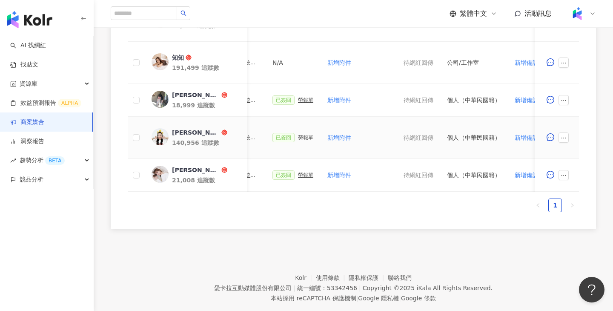
scroll to position [0, 217]
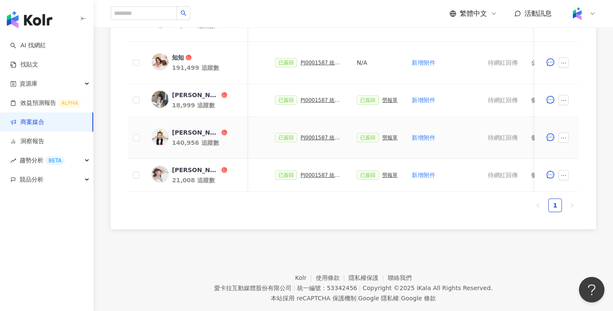
click at [382, 137] on div "勞報單" at bounding box center [389, 137] width 15 height 6
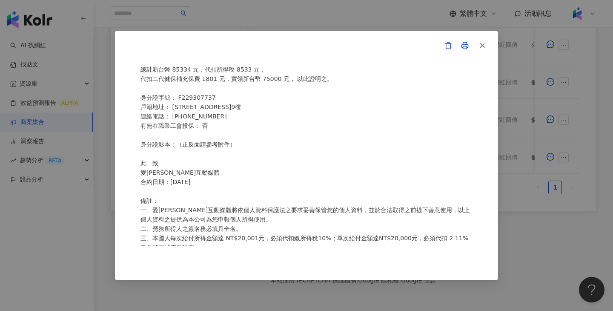
scroll to position [3, 0]
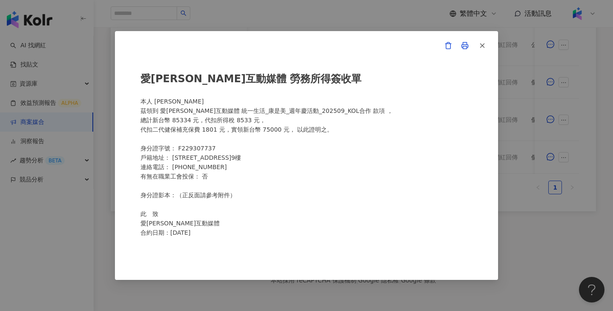
click at [554, 217] on div "愛[PERSON_NAME]互動媒體 勞務所得簽收單 本人 [PERSON_NAME]領到 愛[PERSON_NAME]互動媒體 統一生活_康是美_週年慶活動…" at bounding box center [306, 155] width 613 height 311
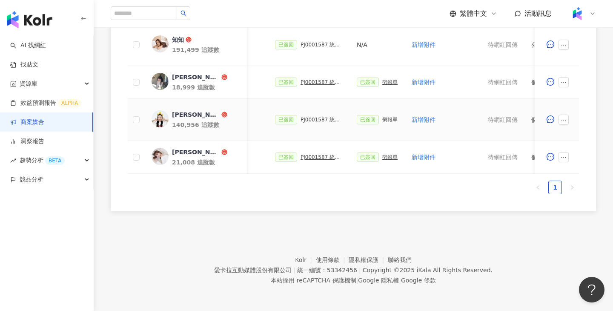
scroll to position [0, 405]
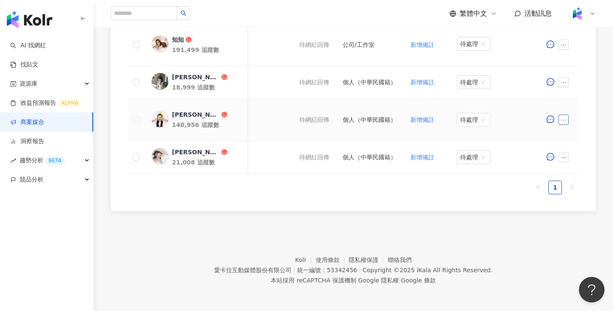
click at [568, 118] on button "button" at bounding box center [563, 119] width 10 height 10
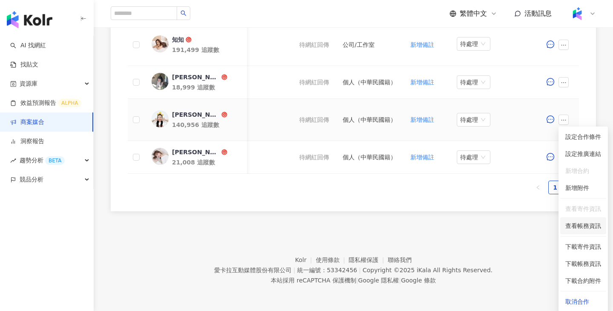
click at [581, 222] on span "查看帳務資訊" at bounding box center [583, 225] width 36 height 9
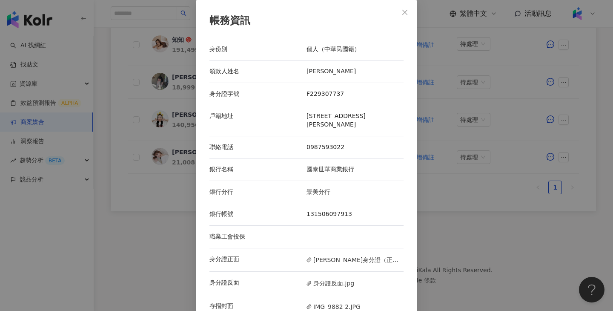
scroll to position [17, 0]
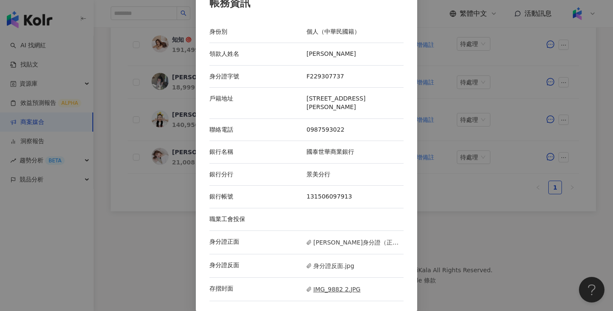
click at [336, 292] on span "IMG_9882 2.JPG" at bounding box center [333, 288] width 54 height 9
click at [463, 170] on div "帳務資訊 身份別 個人（中華民國籍） 領款人姓名 [PERSON_NAME] 身分證字號 F229307737 戶籍地址 [STREET_ADDRESS] 聯…" at bounding box center [306, 155] width 613 height 311
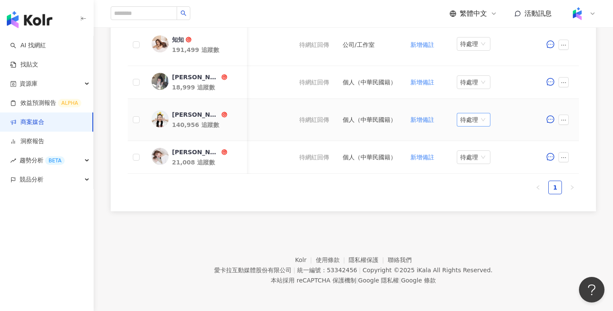
click at [484, 114] on span "待處理" at bounding box center [473, 119] width 27 height 13
click at [479, 152] on div "處理中" at bounding box center [475, 151] width 24 height 9
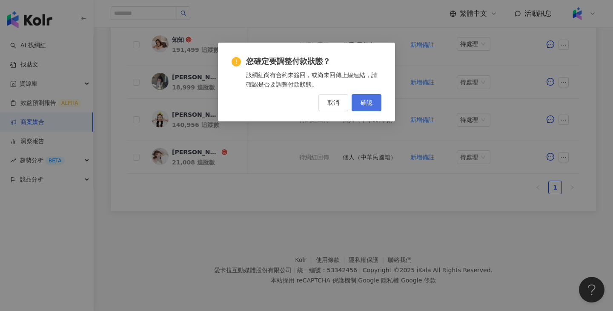
click at [375, 103] on button "確認" at bounding box center [366, 102] width 30 height 17
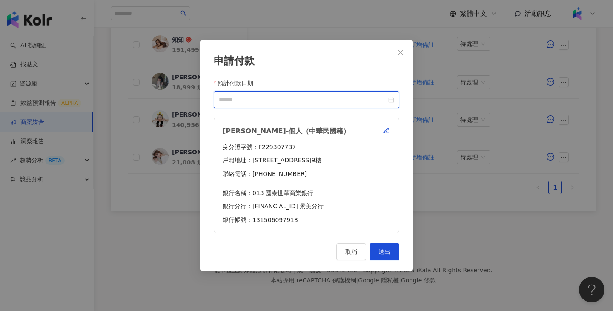
click at [326, 98] on input "預計付款日期" at bounding box center [303, 99] width 168 height 9
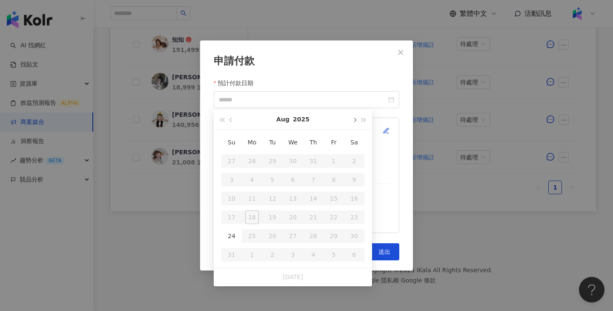
click at [354, 117] on button "button" at bounding box center [353, 119] width 9 height 19
type input "**********"
click at [254, 201] on div "10" at bounding box center [252, 198] width 14 height 14
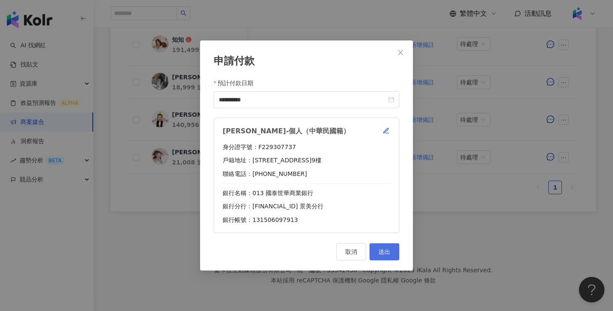
click at [397, 260] on button "送出" at bounding box center [384, 251] width 30 height 17
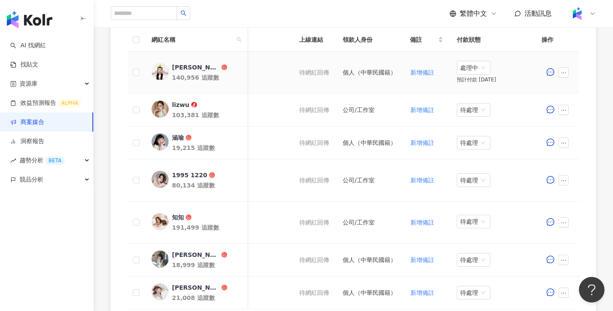
scroll to position [288, 0]
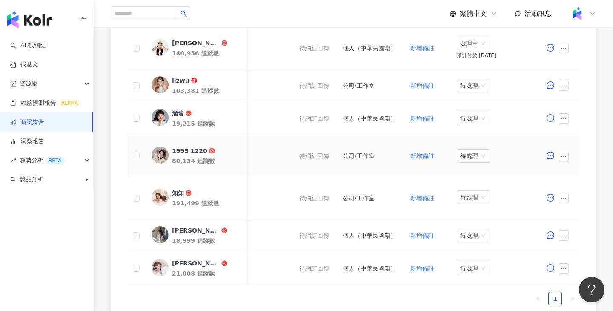
click at [191, 149] on div "1995 1220" at bounding box center [189, 150] width 35 height 9
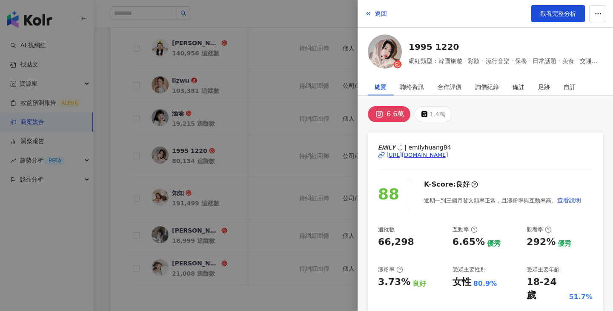
click at [239, 160] on div at bounding box center [306, 155] width 613 height 311
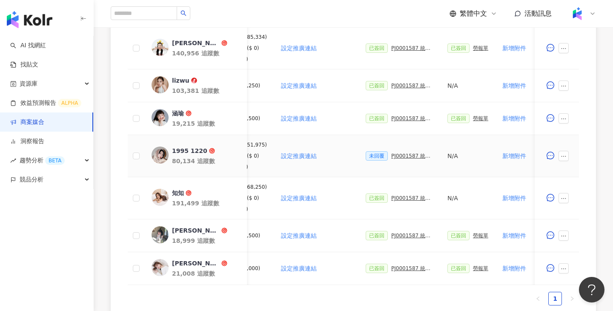
scroll to position [0, 198]
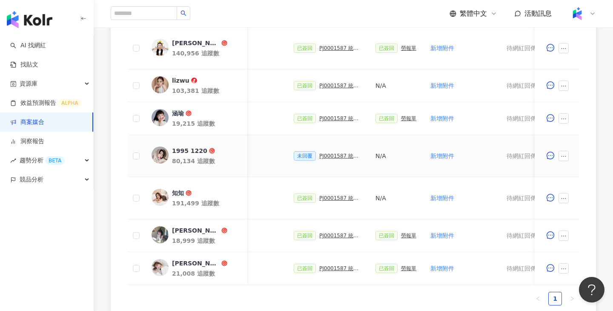
click at [329, 156] on div "PJ0001587 統一生活_康是美_週年慶活動_202509_活動確認單" at bounding box center [340, 156] width 43 height 6
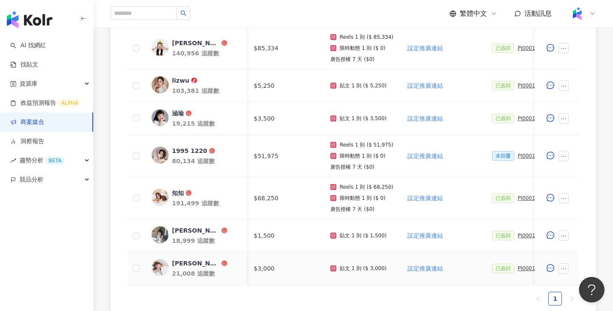
scroll to position [0, 253]
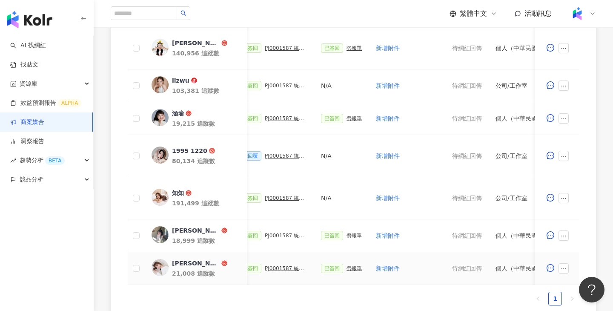
click at [283, 270] on div "PJ0001587 統一生活_康是美_週年慶活動_202509_活動確認單" at bounding box center [286, 268] width 43 height 6
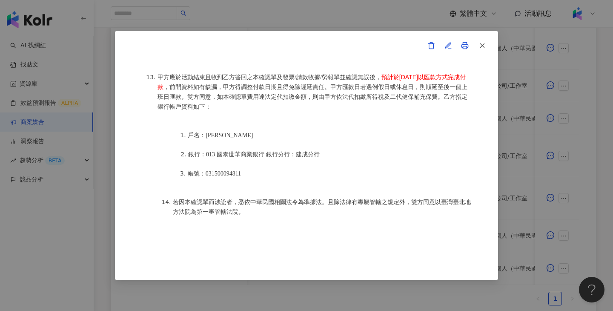
scroll to position [1038, 0]
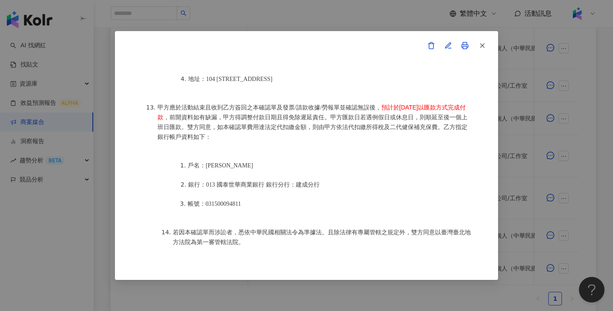
click at [479, 282] on div "活動確認單 約定雙方 甲方名稱：愛卡拉互動媒體股份有限公司 甲方負責人：程世嘉 甲方統一編號：53342456 甲方地址：104 台北市中山區南京東路二段16…" at bounding box center [306, 155] width 613 height 311
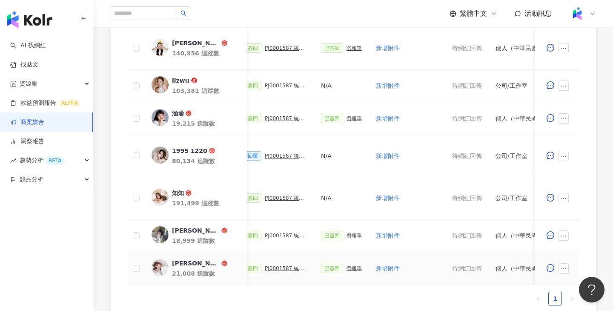
click at [358, 267] on div "勞報單" at bounding box center [353, 268] width 15 height 6
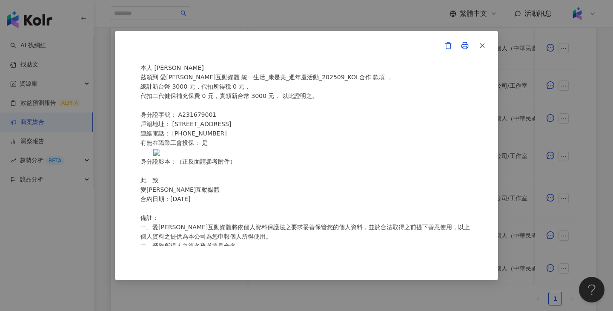
scroll to position [0, 0]
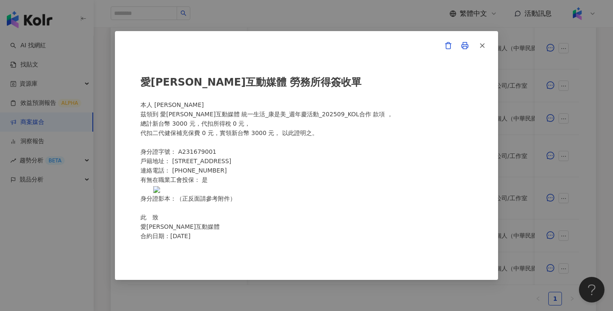
click at [611, 161] on div "愛卡拉互動媒體 勞務所得簽收單 本人 郭律均 茲領到 愛卡拉互動媒體 統一生活_康是美_週年慶活動_202509_KOL合作 款項 ， 總計新台幣 3000 …" at bounding box center [306, 155] width 613 height 311
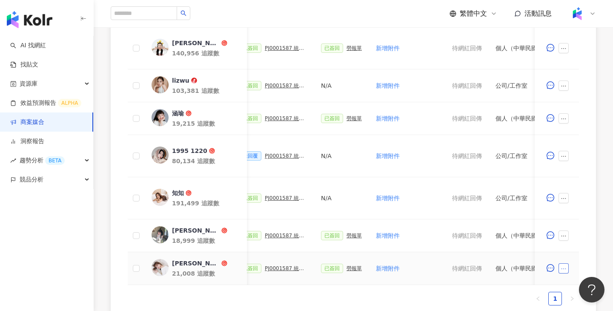
click at [561, 268] on icon "ellipsis" at bounding box center [563, 268] width 6 height 6
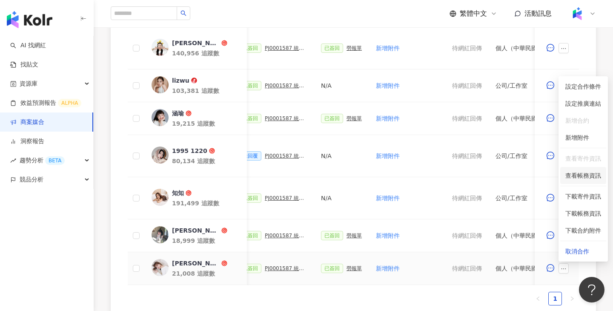
click at [588, 180] on span "查看帳務資訊" at bounding box center [583, 175] width 36 height 9
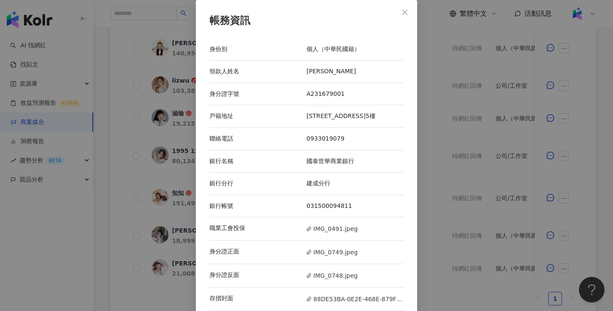
scroll to position [19, 0]
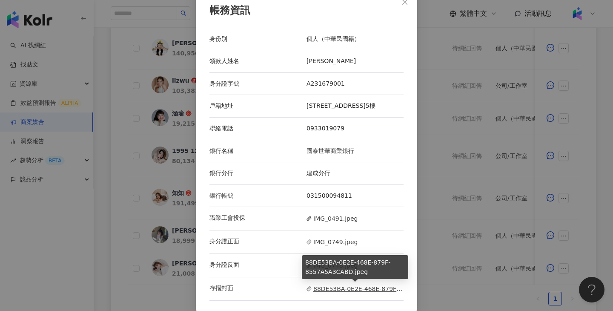
click at [341, 287] on span "88DE53BA-0E2E-468E-879F-8557A5A3CABD.jpeg" at bounding box center [354, 288] width 97 height 9
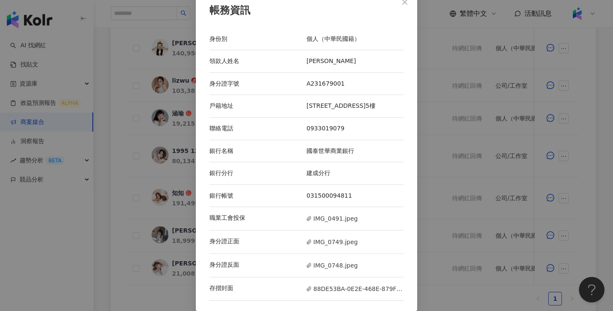
click at [446, 175] on div "帳務資訊 身份別 個人（中華民國籍） 領款人姓名 郭律均 身分證字號 A231679001 戶籍地址 臺北市大同區建泰里17鄰太原路79巷38號5樓 聯絡電話…" at bounding box center [306, 155] width 613 height 311
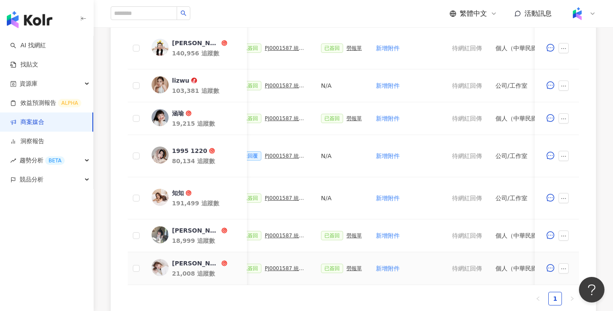
scroll to position [0, 251]
click at [295, 269] on div "PJ0001587 統一生活_康是美_週年慶活動_202509_活動確認單" at bounding box center [287, 268] width 43 height 6
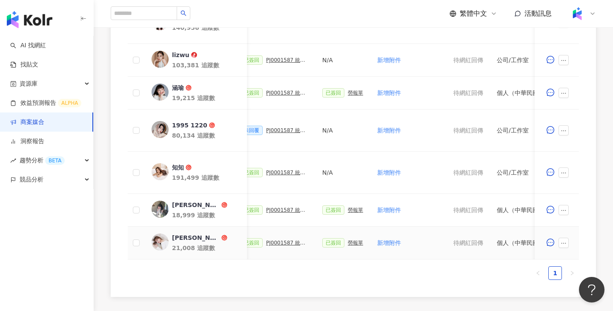
scroll to position [0, 405]
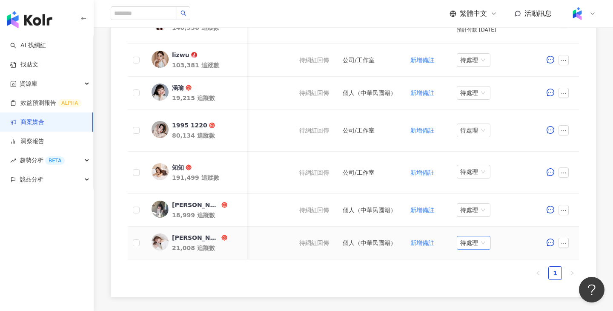
click at [480, 245] on span "待處理" at bounding box center [473, 242] width 27 height 13
click at [483, 274] on div "處理中" at bounding box center [475, 274] width 24 height 9
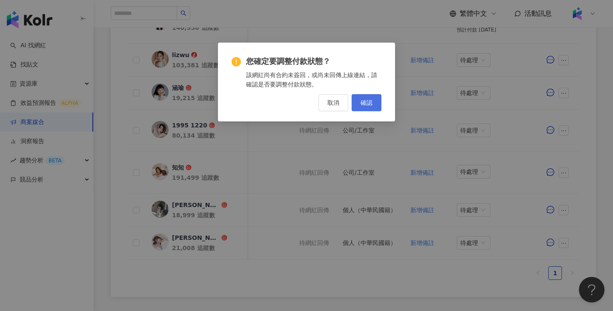
click at [369, 101] on span "確認" at bounding box center [366, 102] width 12 height 7
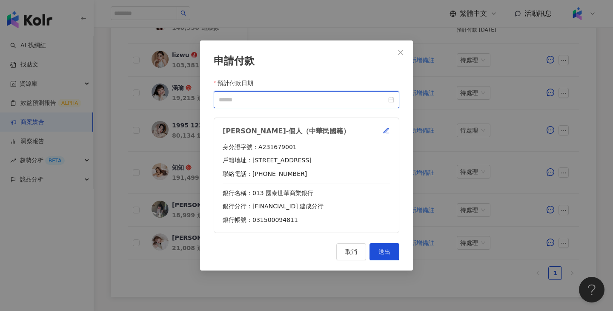
click at [269, 102] on input "預計付款日期" at bounding box center [303, 99] width 168 height 9
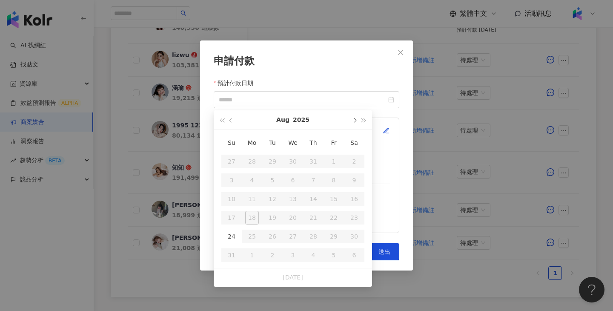
click at [351, 125] on button "button" at bounding box center [353, 119] width 9 height 19
type input "**********"
click at [261, 234] on td "24" at bounding box center [252, 236] width 20 height 19
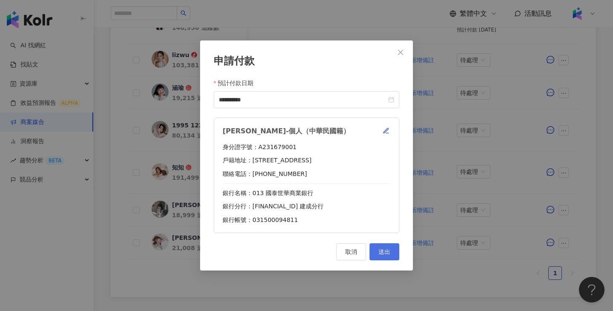
click at [372, 254] on button "送出" at bounding box center [384, 251] width 30 height 17
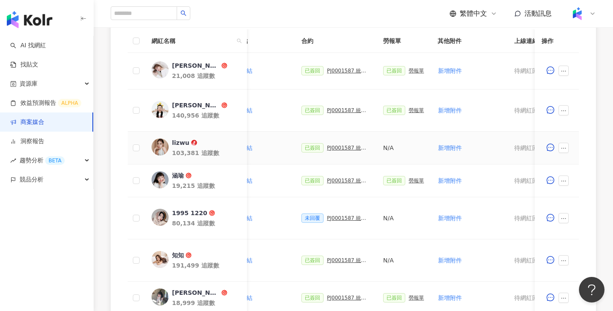
scroll to position [0, 192]
click at [337, 146] on div "PJ0001587 統一生活_康是美_週年慶活動_202509_活動確認單" at bounding box center [346, 148] width 43 height 6
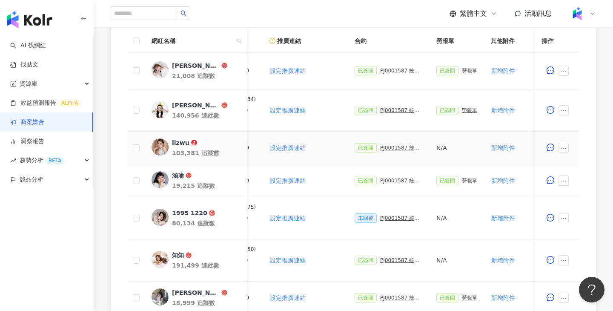
scroll to position [0, 263]
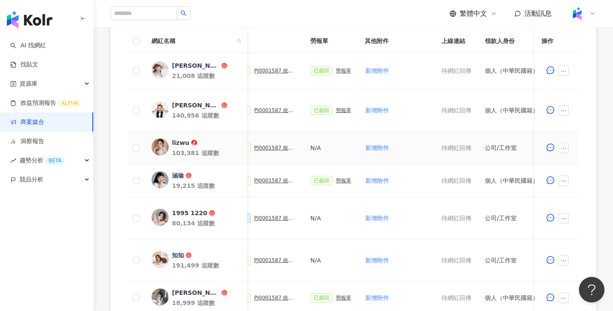
click at [275, 150] on div "PJ0001587 統一生活_康是美_週年慶活動_202509_活動確認單" at bounding box center [275, 148] width 43 height 6
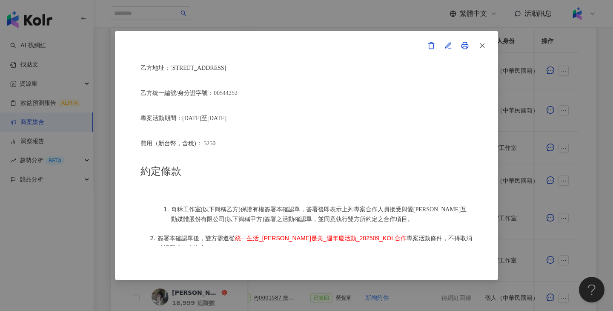
scroll to position [273, 0]
drag, startPoint x: 201, startPoint y: 205, endPoint x: 171, endPoint y: 204, distance: 30.3
click at [171, 206] on span "奇秝工作室(以下簡稱乙方)保證有權簽署本確認單，簽署後即表示上列專案合作人員接受與愛卡拉互動媒體股份有限公司(以下簡稱甲方)簽署之活動確認單，並同意執行雙方所…" at bounding box center [319, 214] width 296 height 16
copy span "奇秝工作室"
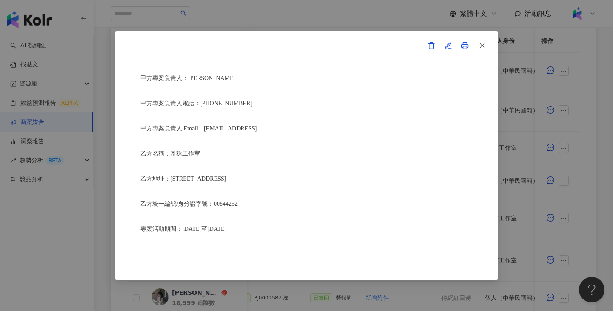
scroll to position [171, 0]
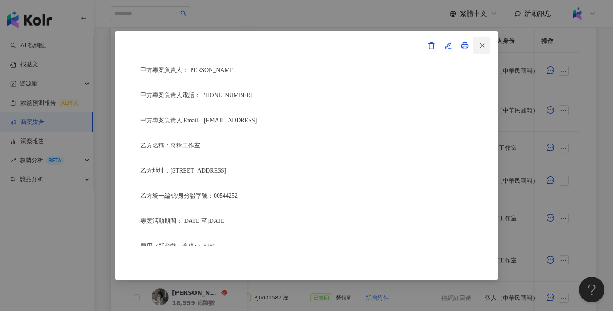
click at [481, 46] on line "button" at bounding box center [482, 45] width 4 height 4
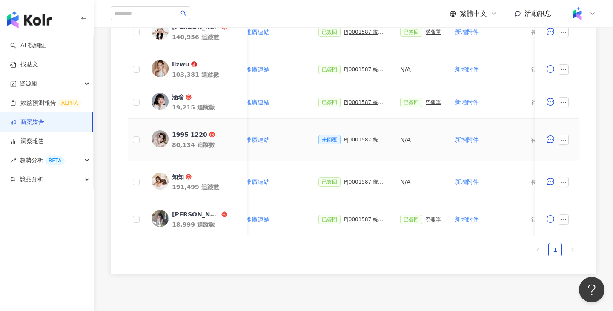
scroll to position [336, 0]
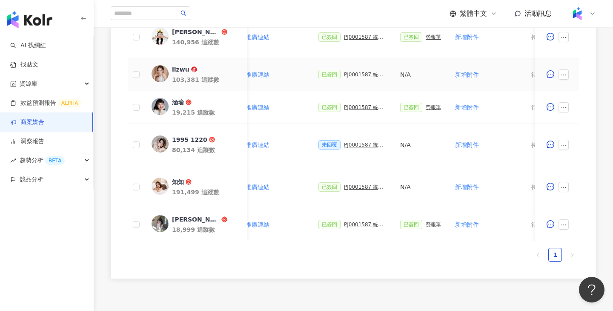
click at [360, 74] on div "PJ0001587 統一生活_康是美_週年慶活動_202509_活動確認單" at bounding box center [365, 74] width 43 height 6
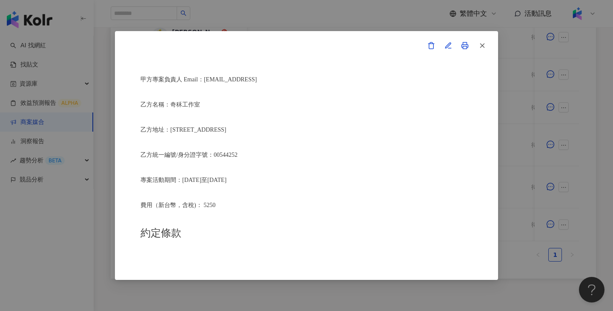
scroll to position [214, 0]
drag, startPoint x: 203, startPoint y: 101, endPoint x: 170, endPoint y: 100, distance: 32.3
click at [170, 100] on p "乙方名稱：奇秝工作室" at bounding box center [306, 103] width 332 height 10
copy span "奇秝工作室"
click at [517, 177] on div "活動確認單 約定雙方 甲方名稱：愛卡拉互動媒體股份有限公司 甲方負責人：程世嘉 甲方統一編號：53342456 甲方地址：104 台北市中山區南京東路二段16…" at bounding box center [306, 155] width 613 height 311
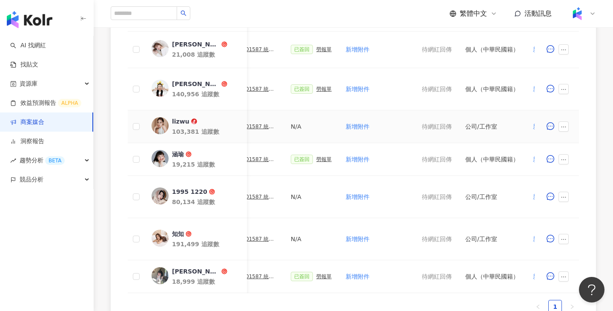
scroll to position [0, 405]
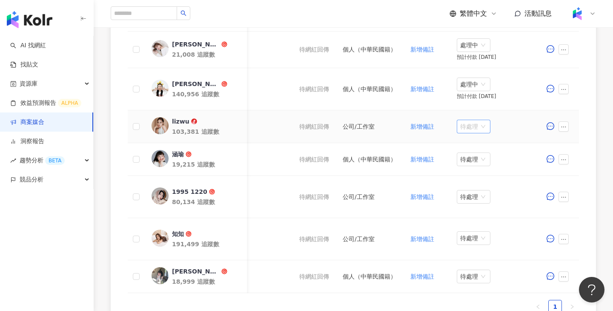
click at [458, 123] on div "待處理" at bounding box center [474, 127] width 34 height 14
click at [474, 154] on div "處理中" at bounding box center [475, 158] width 24 height 9
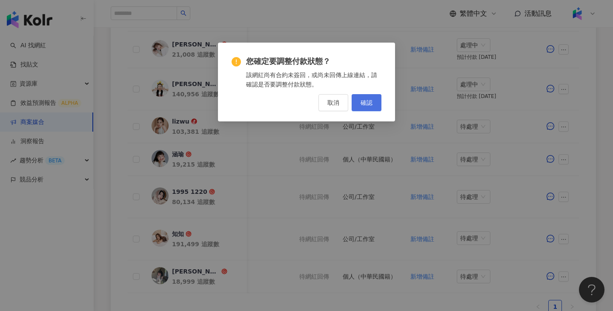
click at [368, 107] on button "確認" at bounding box center [366, 102] width 30 height 17
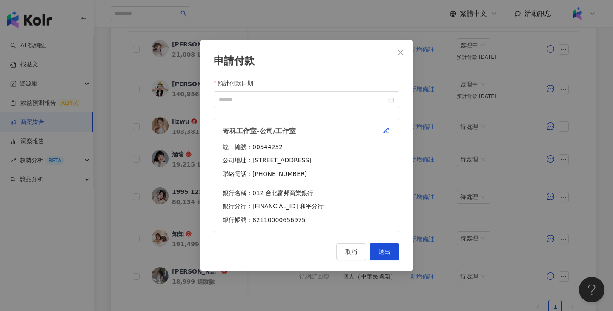
click at [467, 50] on div "申請付款 預計付款日期 奇秝工作室-公司/工作室 統一編號：00544252 公司地址：台北市信義區信義路四段415號7樓之三 聯絡電話：0983401510…" at bounding box center [306, 155] width 613 height 311
click at [338, 103] on input "預計付款日期" at bounding box center [303, 99] width 168 height 9
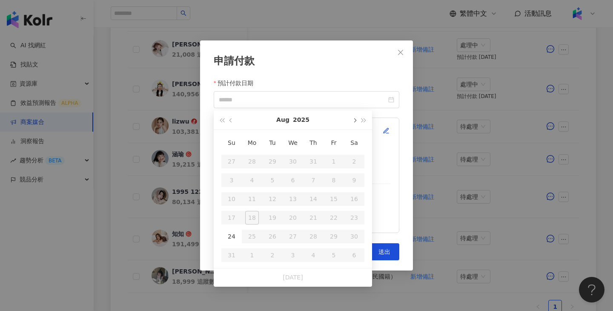
click at [352, 126] on button "button" at bounding box center [353, 119] width 9 height 19
type input "**********"
click at [290, 183] on div "10" at bounding box center [293, 180] width 14 height 14
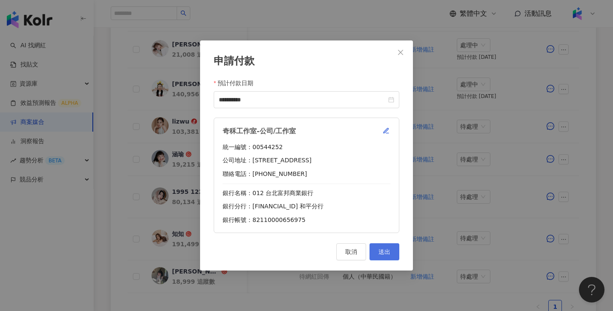
click at [380, 246] on button "送出" at bounding box center [384, 251] width 30 height 17
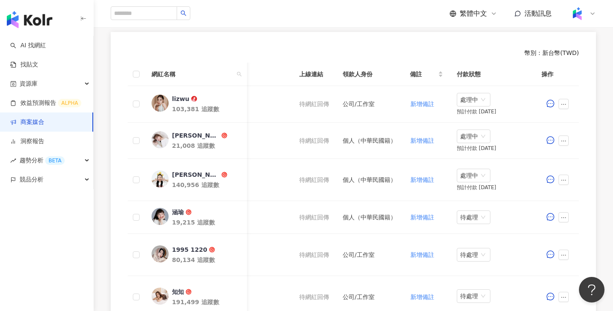
scroll to position [201, 0]
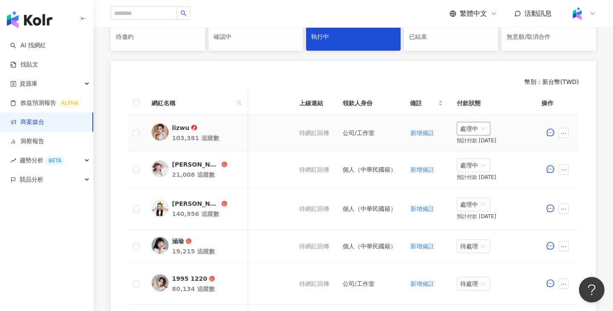
click at [467, 128] on span "處理中" at bounding box center [473, 128] width 27 height 13
click at [473, 142] on div "待處理" at bounding box center [475, 145] width 24 height 9
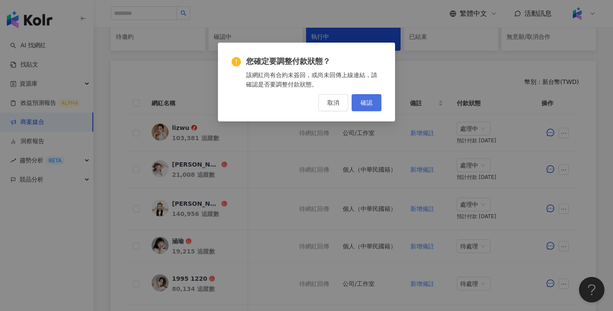
click at [366, 101] on span "確認" at bounding box center [366, 102] width 12 height 7
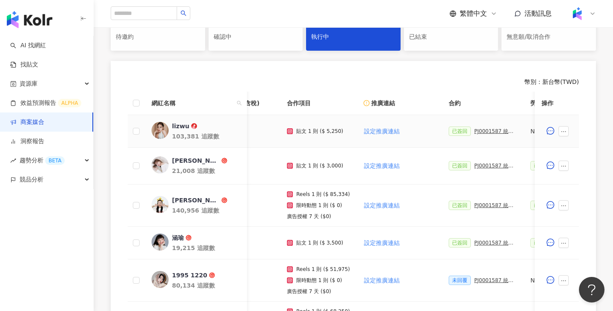
scroll to position [0, 80]
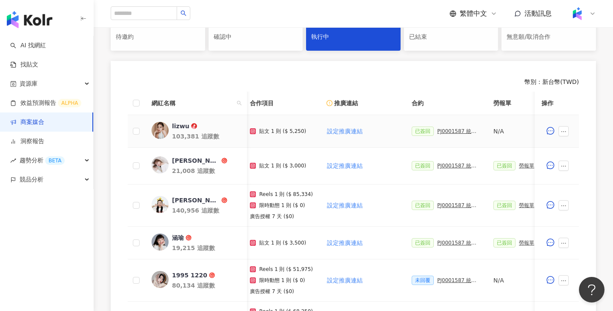
click at [456, 128] on div "PJ0001587 統一生活_康是美_週年慶活動_202509_活動確認單" at bounding box center [458, 131] width 43 height 6
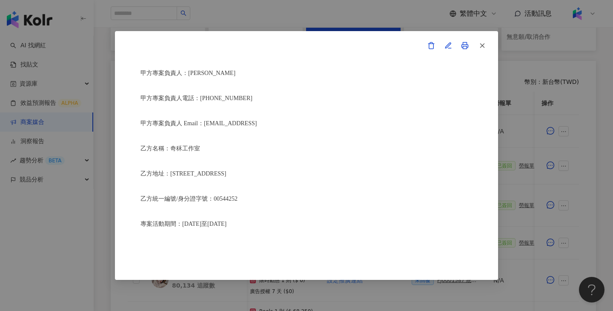
scroll to position [178, 0]
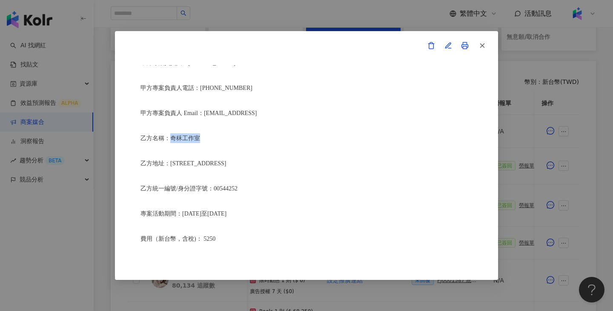
drag, startPoint x: 204, startPoint y: 133, endPoint x: 172, endPoint y: 133, distance: 31.9
click at [172, 133] on p "乙方名稱：奇秝工作室" at bounding box center [306, 138] width 332 height 10
copy span "奇秝工作室"
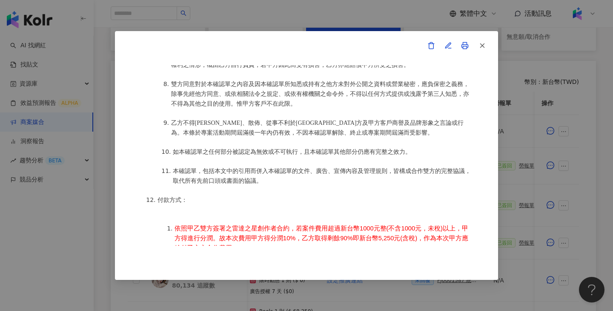
click at [422, 0] on div "活動確認單 約定雙方 甲方名稱：愛卡拉互動媒體股份有限公司 甲方負責人：程世嘉 甲方統一編號：53342456 甲方地址：104 台北市中山區南京東路二段16…" at bounding box center [306, 155] width 613 height 311
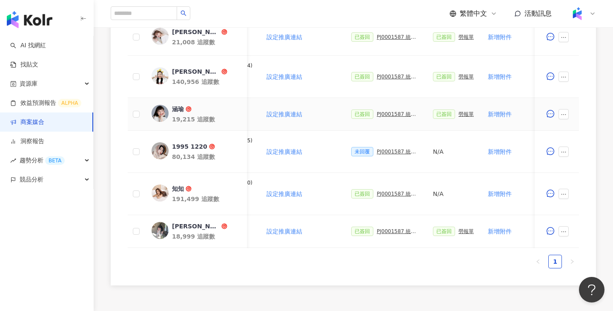
scroll to position [0, 155]
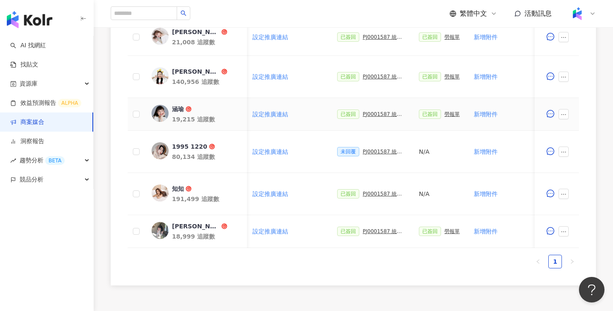
click at [377, 118] on div "已簽回 PJ0001587 統一生活_康是美_週年慶活動_202509_活動確認單" at bounding box center [371, 113] width 68 height 9
click at [378, 115] on div "PJ0001587 統一生活_康是美_週年慶活動_202509_活動確認單" at bounding box center [383, 114] width 43 height 6
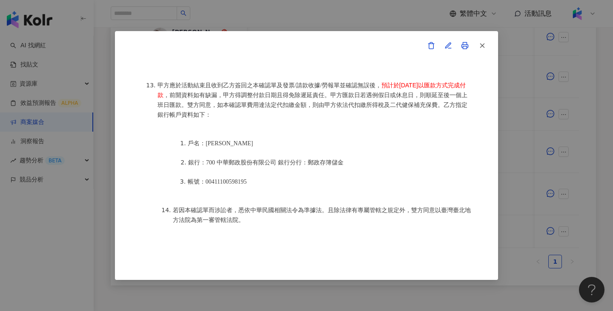
scroll to position [1078, 0]
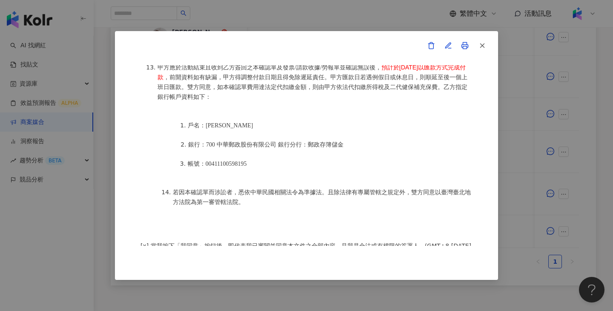
click at [514, 196] on div "活動確認單 約定雙方 甲方名稱：愛卡拉互動媒體股份有限公司 甲方負責人：程世嘉 甲方統一編號：53342456 甲方地址：104 台北市中山區南京東路二段16…" at bounding box center [306, 155] width 613 height 311
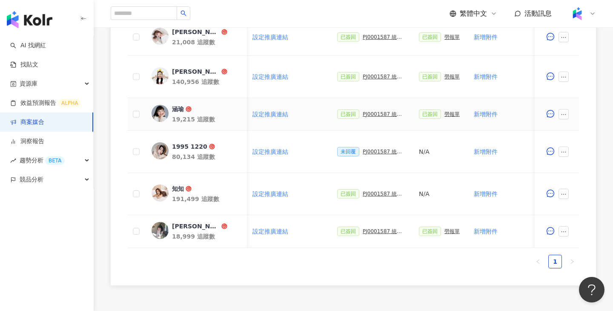
click at [445, 113] on div "勞報單" at bounding box center [451, 114] width 15 height 6
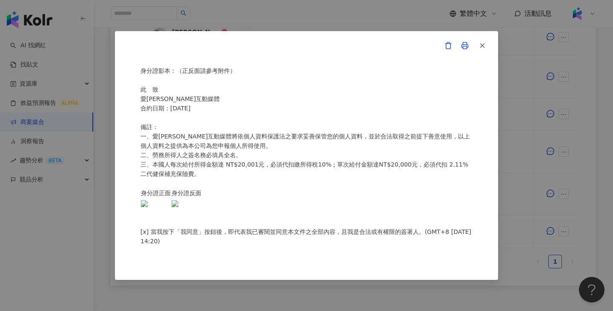
scroll to position [332, 0]
click at [509, 138] on div "愛卡拉互動媒體 勞務所得簽收單 本人 沈涵瑜 茲領到 愛卡拉互動媒體 統一生活_康是美_週年慶活動_202509_KOL合作 款項 ， 總計新台幣 3500 …" at bounding box center [306, 155] width 613 height 311
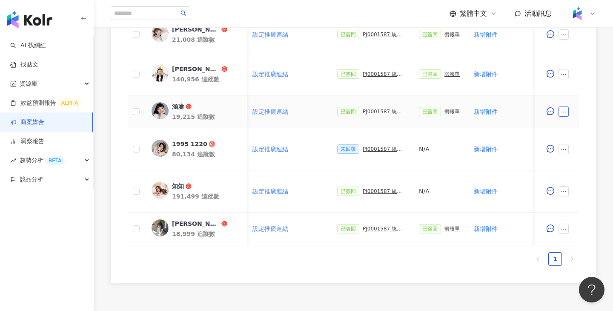
click at [564, 111] on icon "ellipsis" at bounding box center [563, 112] width 6 height 6
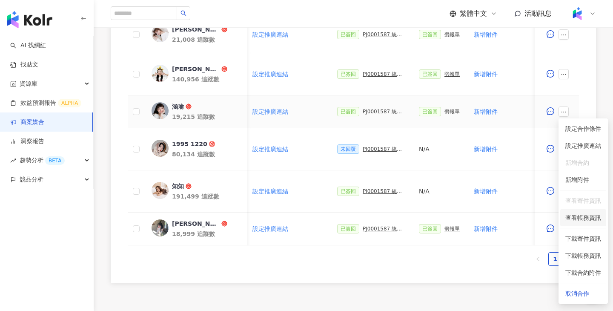
click at [583, 221] on span "查看帳務資訊" at bounding box center [583, 217] width 36 height 9
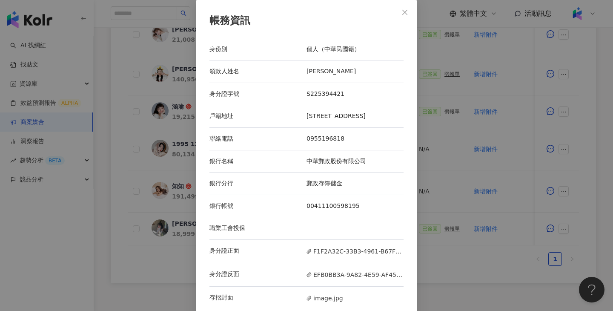
scroll to position [9, 0]
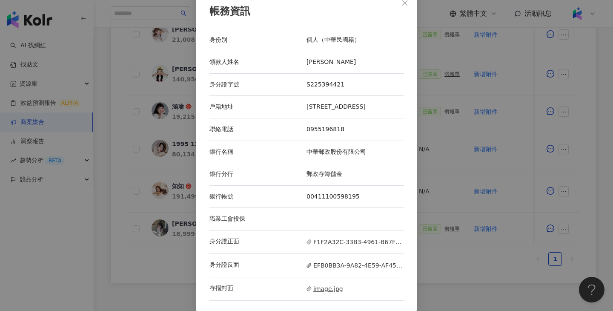
click at [332, 285] on span "image.jpg" at bounding box center [324, 288] width 37 height 9
click at [505, 191] on div "帳務資訊 身份別 個人（中華民國籍） 領款人姓名 沈涵瑜 身分證字號 S225394421 戶籍地址 高雄市鼓山區美術北一街7號六樓 聯絡電話 0955196…" at bounding box center [306, 155] width 613 height 311
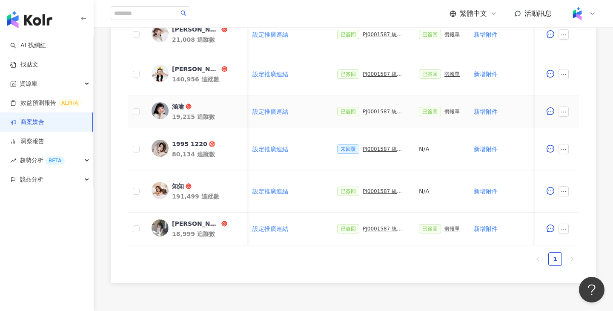
click at [368, 115] on div "已簽回 PJ0001587 統一生活_康是美_週年慶活動_202509_活動確認單" at bounding box center [371, 111] width 68 height 9
click at [376, 115] on div "已簽回 PJ0001587 統一生活_康是美_週年慶活動_202509_活動確認單" at bounding box center [371, 111] width 68 height 9
click at [378, 109] on div "PJ0001587 統一生活_康是美_週年慶活動_202509_活動確認單" at bounding box center [383, 111] width 43 height 6
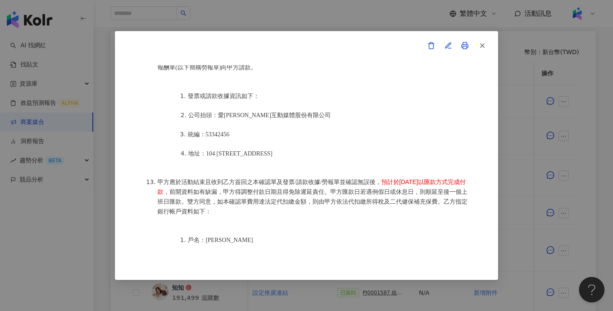
scroll to position [230, 0]
click at [516, 157] on div "活動確認單 約定雙方 甲方名稱：愛卡拉互動媒體股份有限公司 甲方負責人：程世嘉 甲方統一編號：53342456 甲方地址：104 台北市中山區南京東路二段16…" at bounding box center [306, 155] width 613 height 311
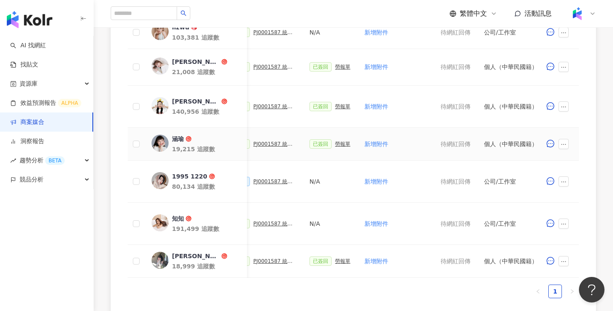
scroll to position [0, 405]
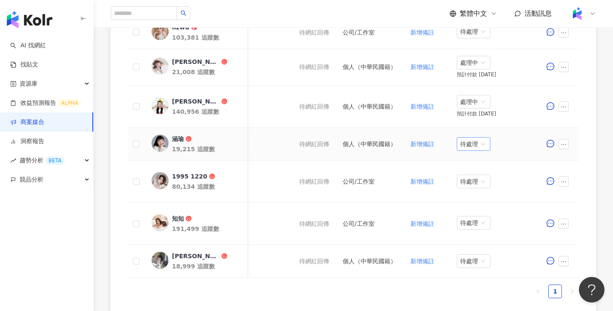
click at [467, 142] on span "待處理" at bounding box center [473, 143] width 27 height 13
click at [478, 176] on div "處理中" at bounding box center [475, 175] width 24 height 9
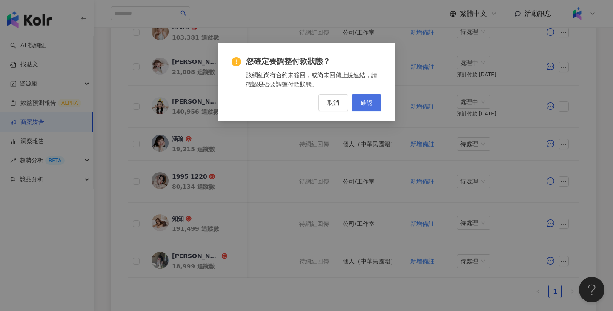
click at [363, 98] on button "確認" at bounding box center [366, 102] width 30 height 17
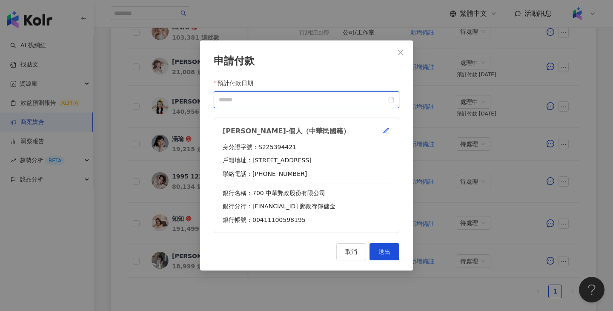
click at [278, 103] on input "預計付款日期" at bounding box center [303, 99] width 168 height 9
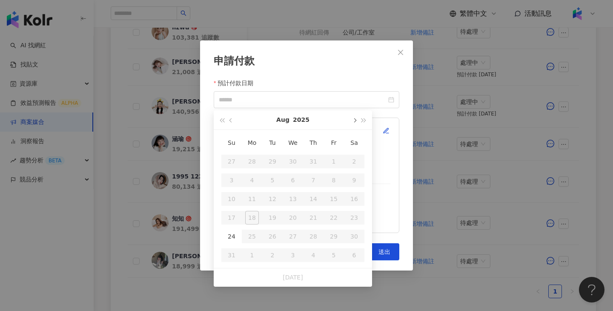
click at [353, 126] on button "button" at bounding box center [353, 119] width 9 height 19
type input "**********"
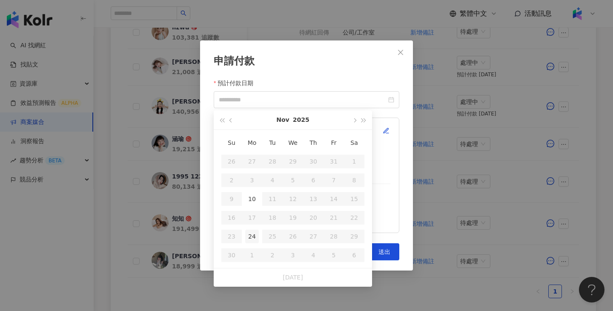
click at [251, 231] on div "24" at bounding box center [252, 236] width 14 height 14
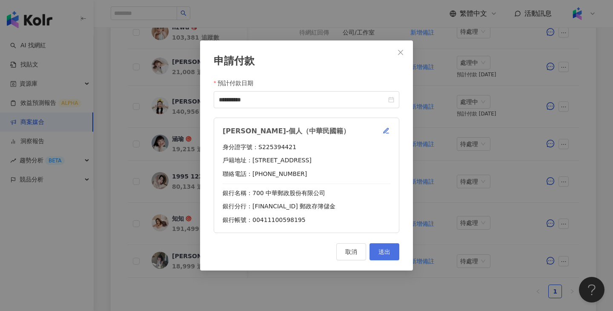
click at [394, 252] on button "送出" at bounding box center [384, 251] width 30 height 17
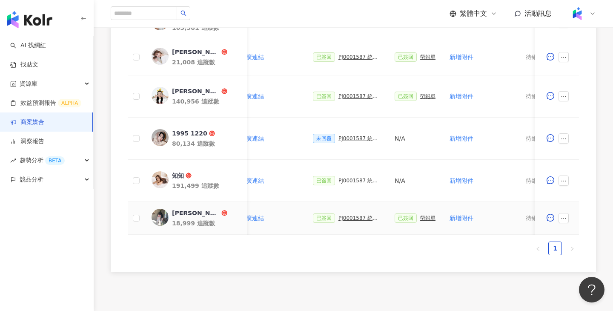
scroll to position [0, 120]
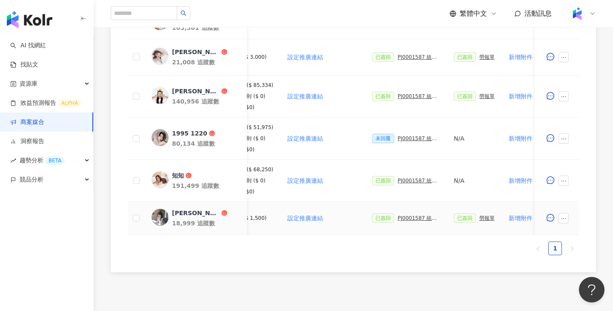
click at [411, 216] on div "PJ0001587 統一生活_康是美_週年慶活動_202509_活動確認單" at bounding box center [418, 218] width 43 height 6
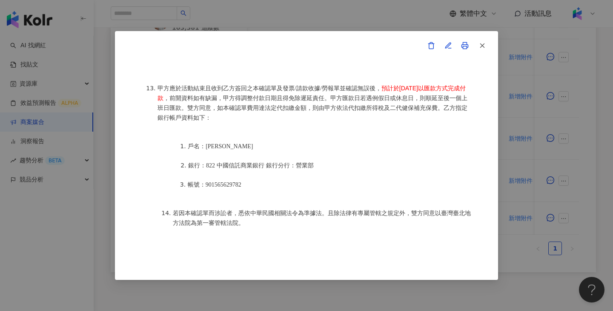
scroll to position [1078, 0]
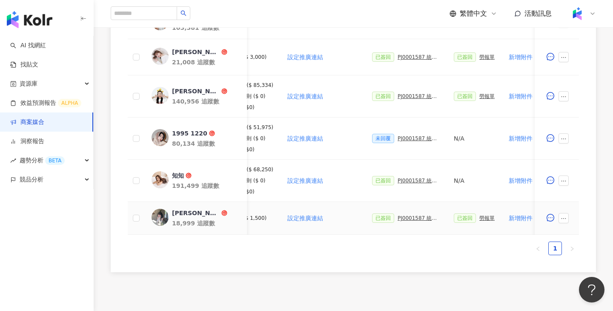
click at [485, 219] on div "勞報單" at bounding box center [486, 218] width 15 height 6
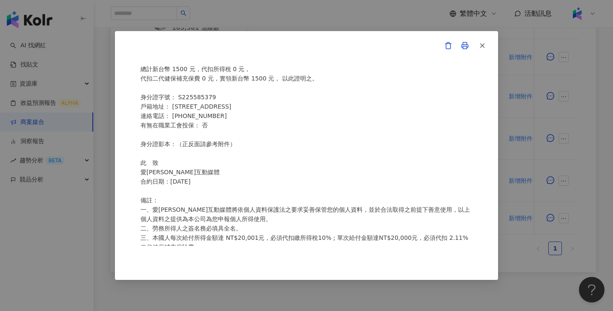
scroll to position [0, 0]
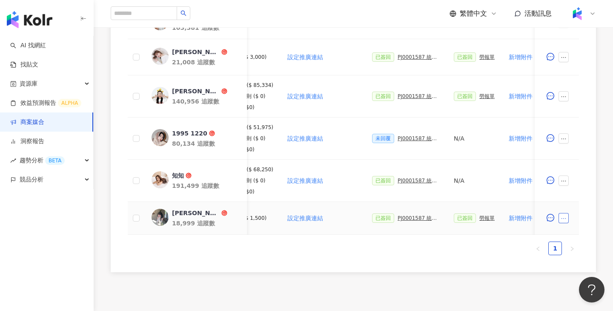
click at [566, 217] on icon "ellipsis" at bounding box center [563, 218] width 6 height 6
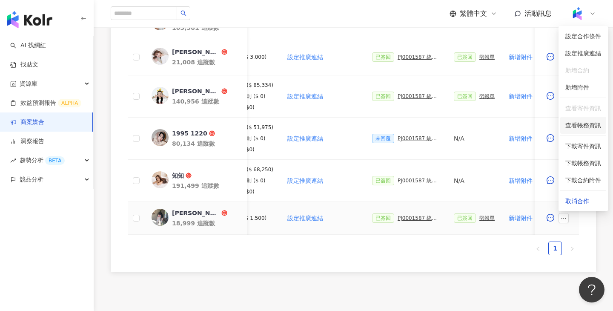
click at [585, 124] on span "查看帳務資訊" at bounding box center [583, 124] width 36 height 9
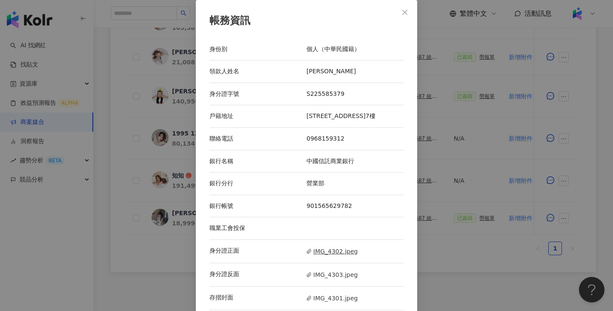
scroll to position [9, 0]
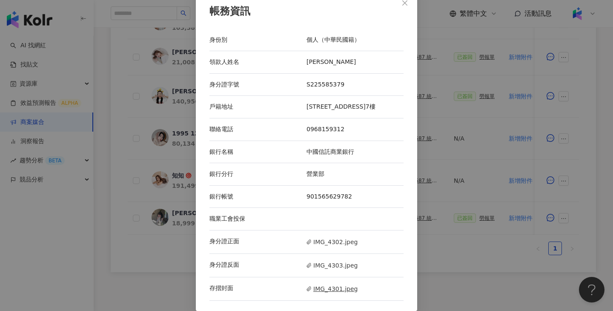
click at [332, 284] on span "IMG_4301.jpeg" at bounding box center [331, 288] width 51 height 9
click at [468, 163] on div "帳務資訊 身份別 個人（中華民國籍） 領款人姓名 吳侑蓁 身分證字號 S225585379 戶籍地址 台中市北屯區山西路二段240號7樓 聯絡電話 09681…" at bounding box center [306, 155] width 613 height 311
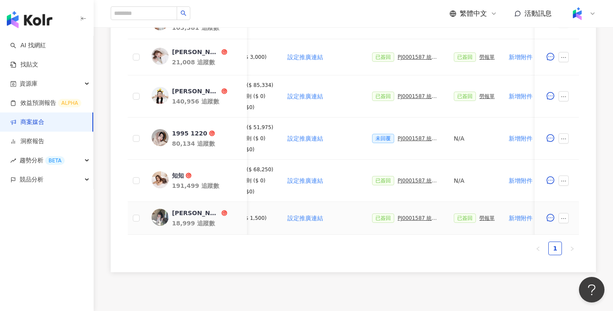
click at [413, 215] on div "PJ0001587 統一生活_康是美_週年慶活動_202509_活動確認單" at bounding box center [418, 218] width 43 height 6
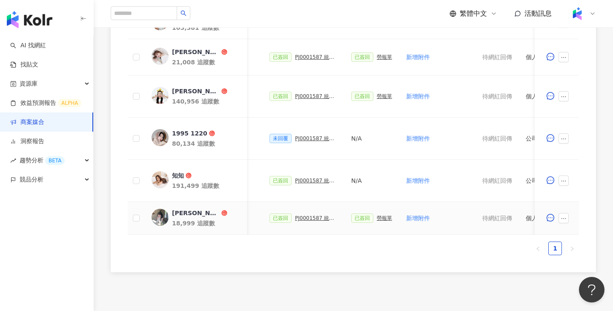
scroll to position [0, 405]
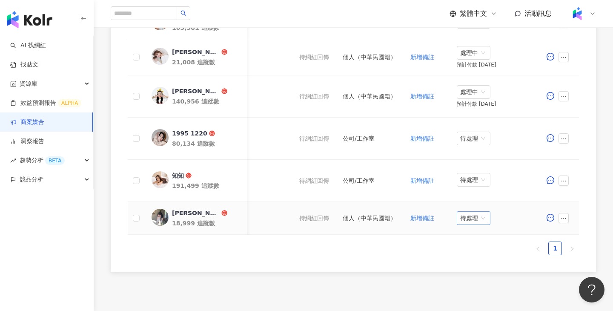
click at [486, 218] on div "待處理" at bounding box center [474, 218] width 34 height 14
click at [474, 248] on div "處理中" at bounding box center [475, 249] width 24 height 9
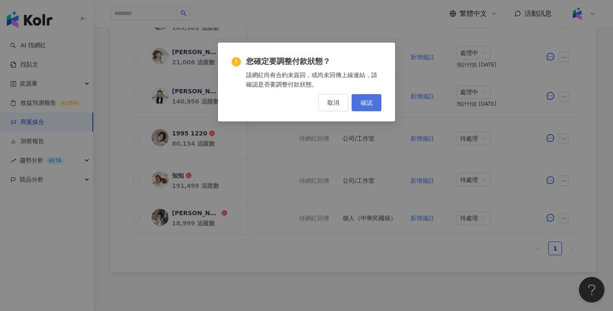
click at [365, 110] on button "確認" at bounding box center [366, 102] width 30 height 17
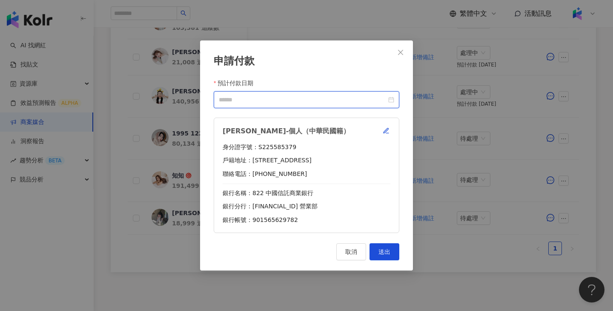
click at [309, 95] on input "預計付款日期" at bounding box center [303, 99] width 168 height 9
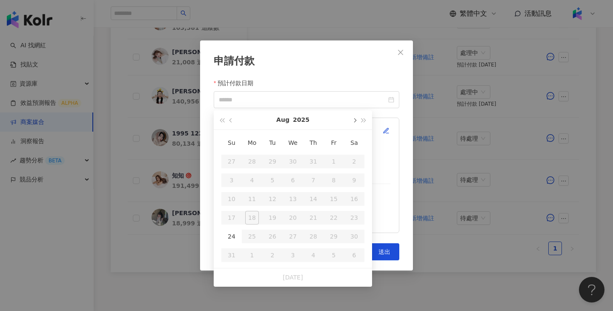
click at [353, 119] on button "button" at bounding box center [353, 119] width 9 height 19
type input "**********"
click at [254, 237] on div "24" at bounding box center [252, 236] width 14 height 14
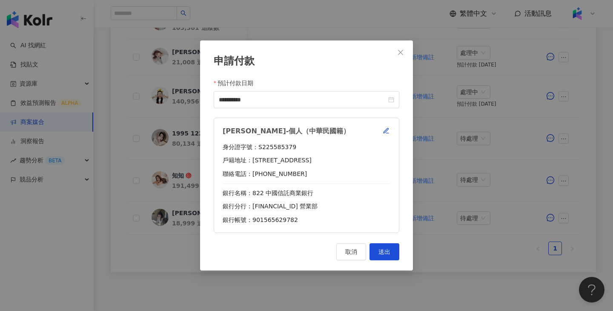
click at [378, 261] on div "**********" at bounding box center [306, 155] width 213 height 230
click at [379, 256] on button "送出" at bounding box center [384, 251] width 30 height 17
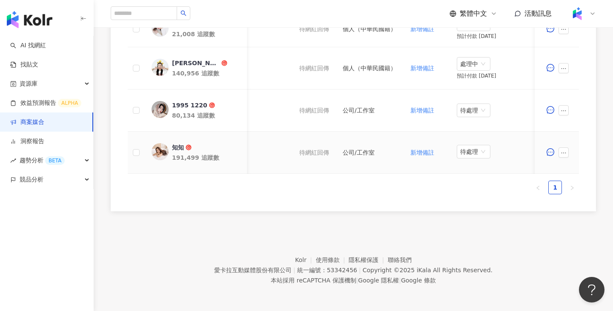
scroll to position [0, 226]
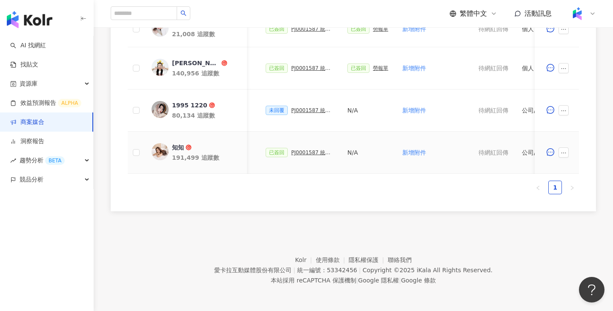
click at [322, 153] on div "PJ0001587 統一生活_康是美_週年慶活動_202509_活動確認單" at bounding box center [312, 152] width 43 height 6
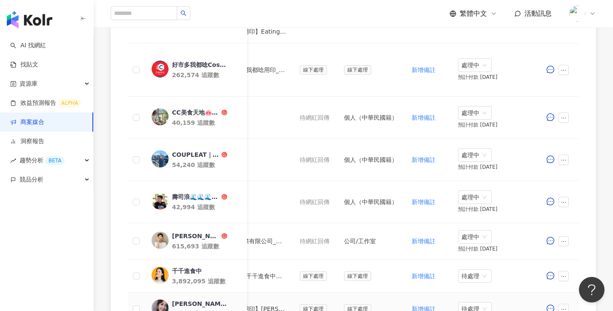
scroll to position [554, 0]
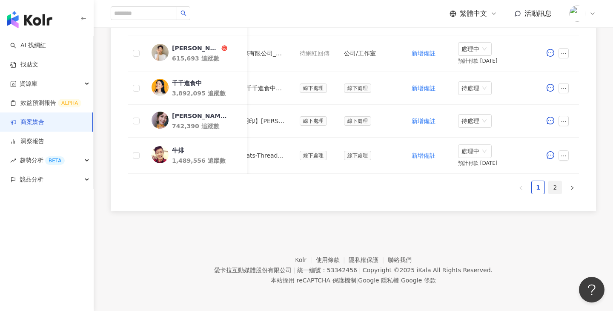
click at [553, 185] on link "2" at bounding box center [554, 187] width 13 height 13
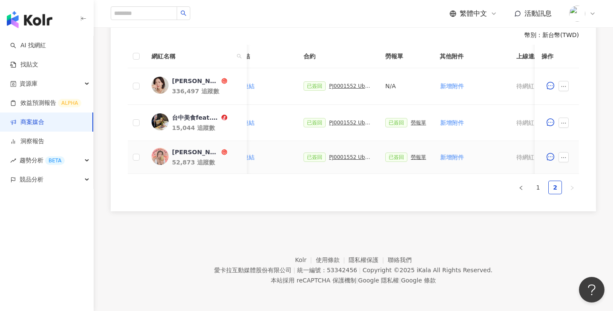
scroll to position [0, 188]
click at [348, 155] on div "PJ0001552 Uber Eats_costco_202506_活動確認單" at bounding box center [351, 157] width 43 height 6
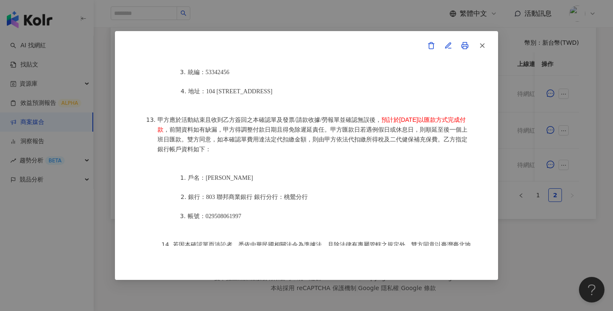
scroll to position [1054, 0]
click at [533, 213] on div "活動確認單 約定雙方 甲方名稱：愛[PERSON_NAME]互動媒體股份有限公司 甲方負責人：程世嘉 甲方統一編號：53342456 甲方地址：104 [ST…" at bounding box center [306, 155] width 613 height 311
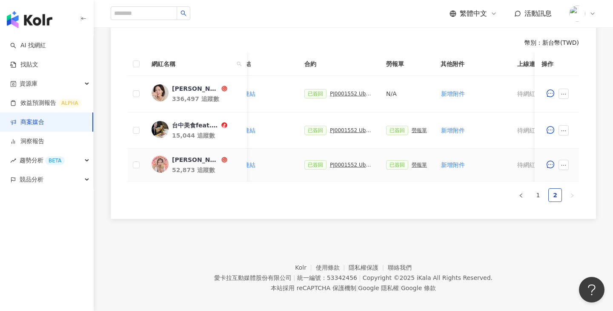
click at [414, 163] on div "勞報單" at bounding box center [418, 165] width 15 height 6
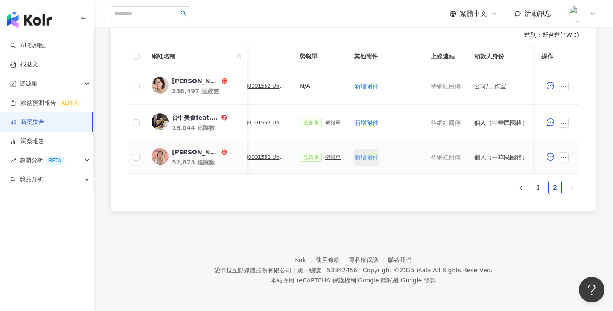
scroll to position [0, 404]
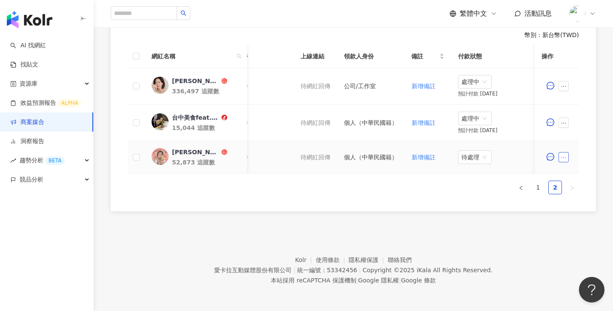
click at [563, 155] on icon "ellipsis" at bounding box center [563, 157] width 6 height 6
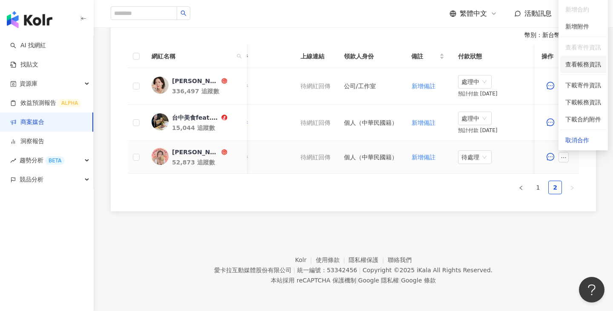
click at [590, 64] on span "查看帳務資訊" at bounding box center [583, 64] width 36 height 9
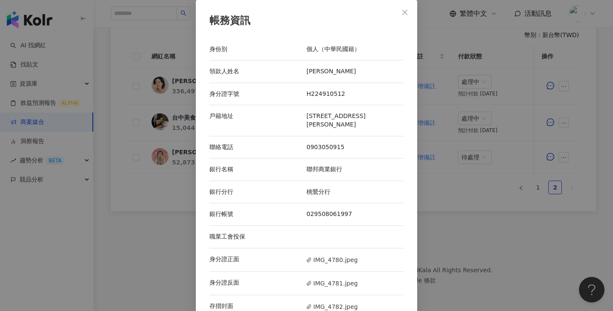
scroll to position [9, 0]
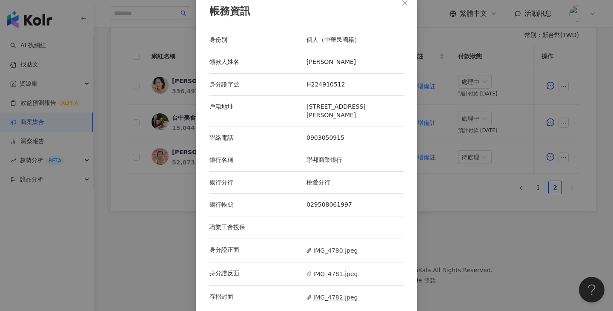
click at [344, 292] on span "IMG_4782.jpeg" at bounding box center [331, 296] width 51 height 9
click at [513, 225] on div "帳務資訊 身份別 個人（中華民國籍） 領款人姓名 [PERSON_NAME] 身分證字號 H224910512 戶籍地址 [STREET_ADDRESS][P…" at bounding box center [306, 155] width 613 height 311
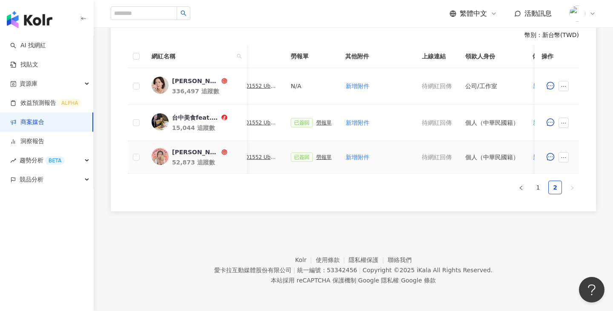
scroll to position [0, 404]
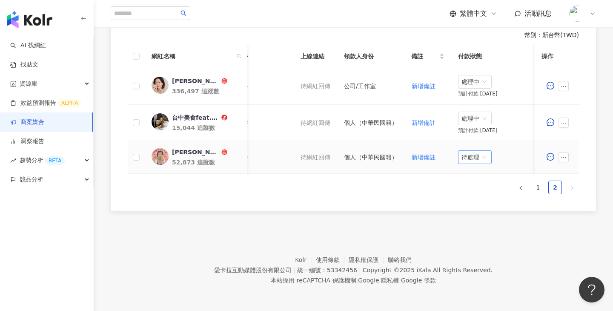
click at [479, 157] on span "待處理" at bounding box center [474, 157] width 27 height 13
click at [474, 194] on div "處理中" at bounding box center [475, 189] width 34 height 14
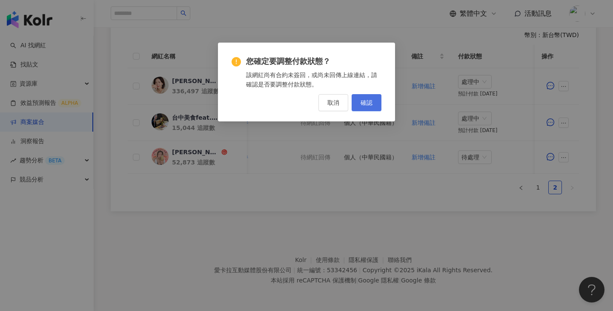
click at [365, 97] on button "確認" at bounding box center [366, 102] width 30 height 17
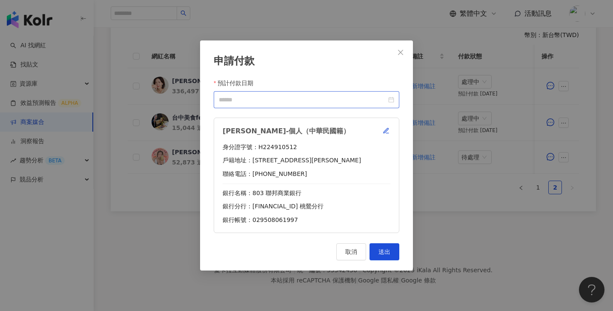
click at [338, 94] on div at bounding box center [306, 99] width 185 height 17
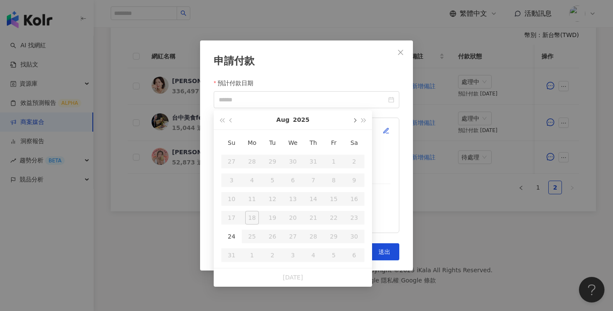
click at [349, 121] on button "button" at bounding box center [353, 119] width 9 height 19
type input "**********"
click at [297, 176] on div "10" at bounding box center [293, 180] width 14 height 14
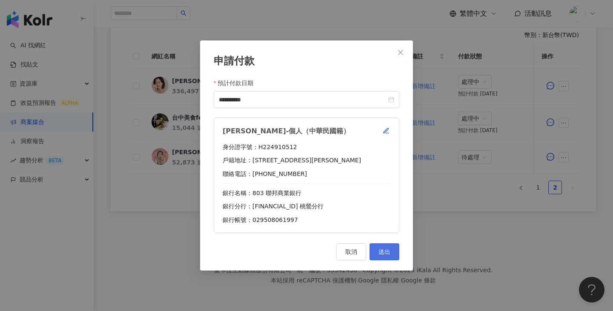
click at [394, 260] on button "送出" at bounding box center [384, 251] width 30 height 17
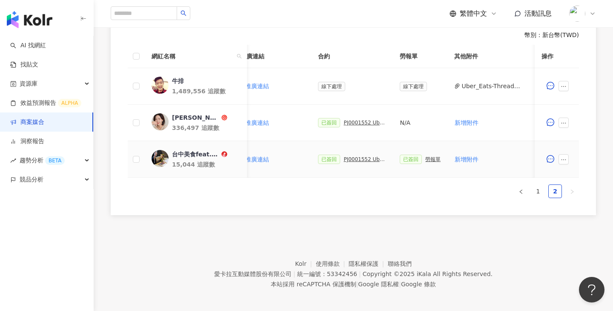
scroll to position [0, 80]
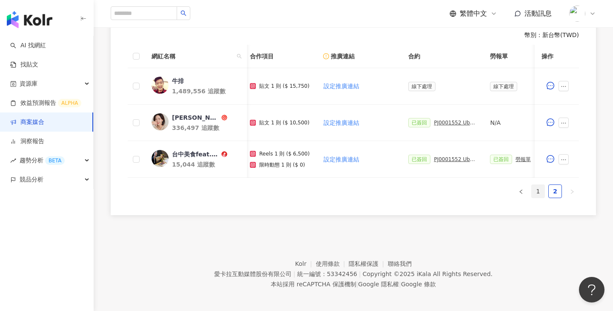
click at [538, 189] on link "1" at bounding box center [537, 191] width 13 height 13
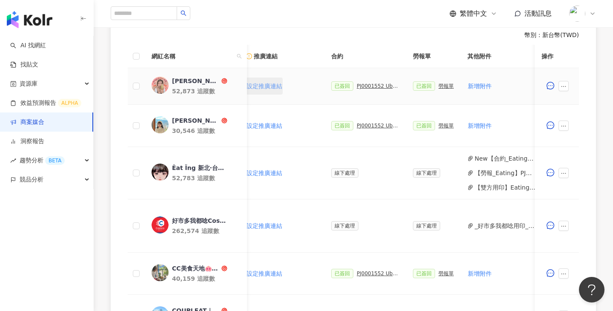
scroll to position [0, 181]
